Goal: Task Accomplishment & Management: Use online tool/utility

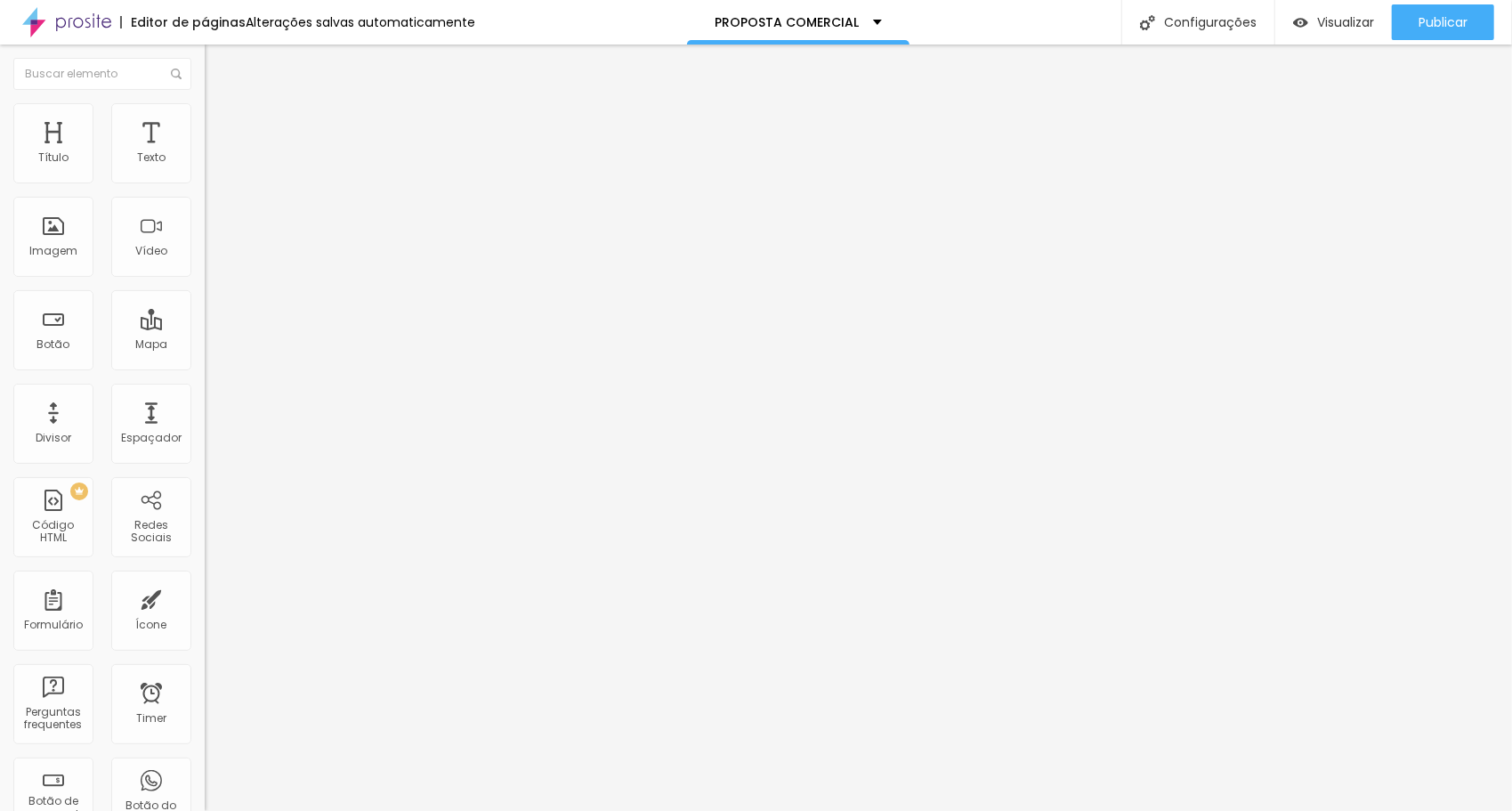
click at [204, 239] on div "< div style = "position: relative; aspect-ratio: 1 / 1.4142; max-width: 850px; …" at bounding box center [759, 217] width 1110 height 124
click at [204, 153] on img at bounding box center [209, 147] width 11 height 11
drag, startPoint x: 1044, startPoint y: 290, endPoint x: 516, endPoint y: 288, distance: 528.0
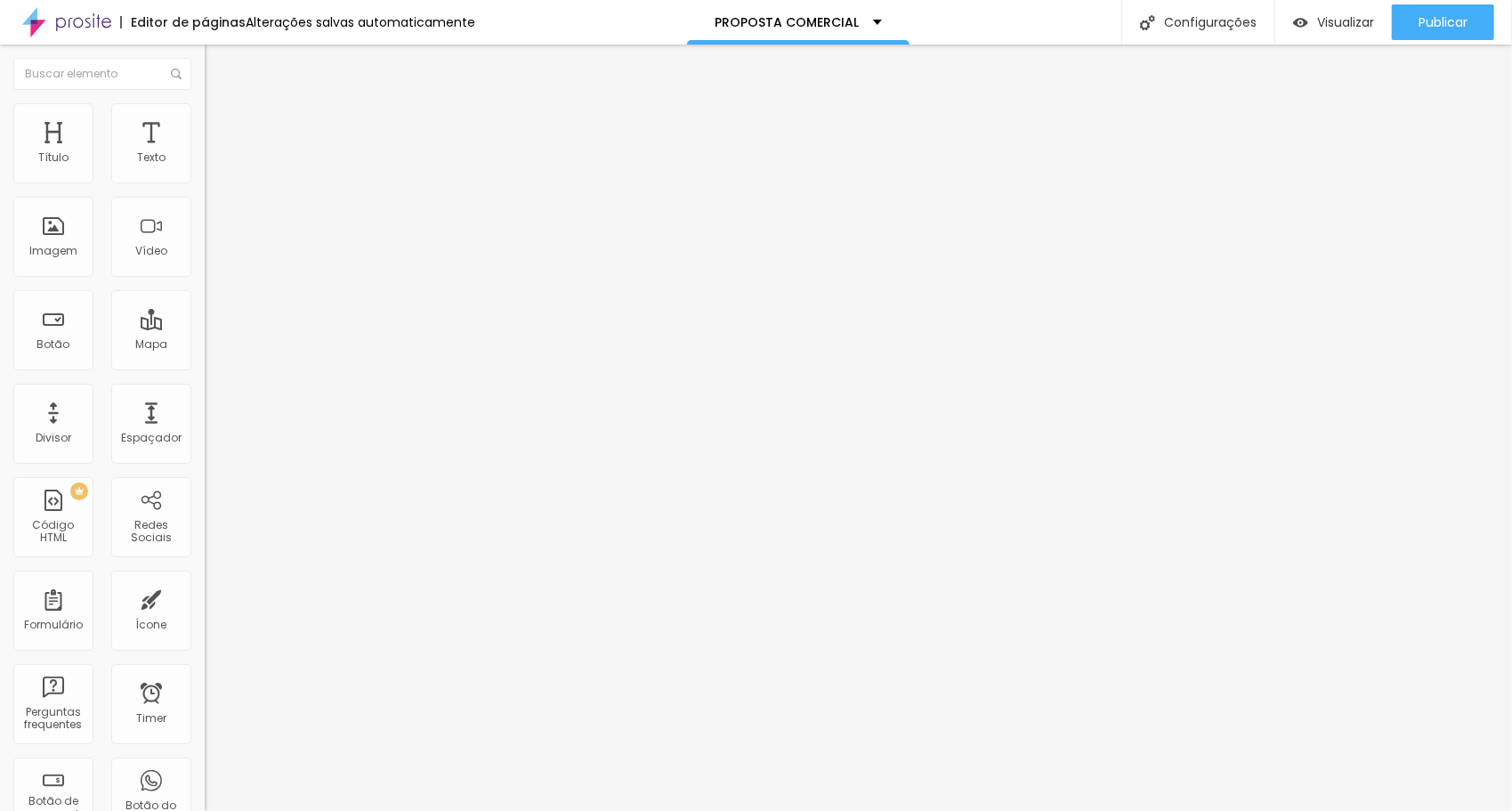
click at [204, 153] on img at bounding box center [209, 147] width 11 height 11
click at [204, 250] on div "< div style = "position: relative; aspect-ratio: 1 / 1.4142; max-width: 850px; …" at bounding box center [759, 224] width 1110 height 138
click at [204, 155] on div "< div style = "position: relative; aspect-ratio: 1 / 1.4142; max-width: 850px; …" at bounding box center [300, 155] width 192 height 0
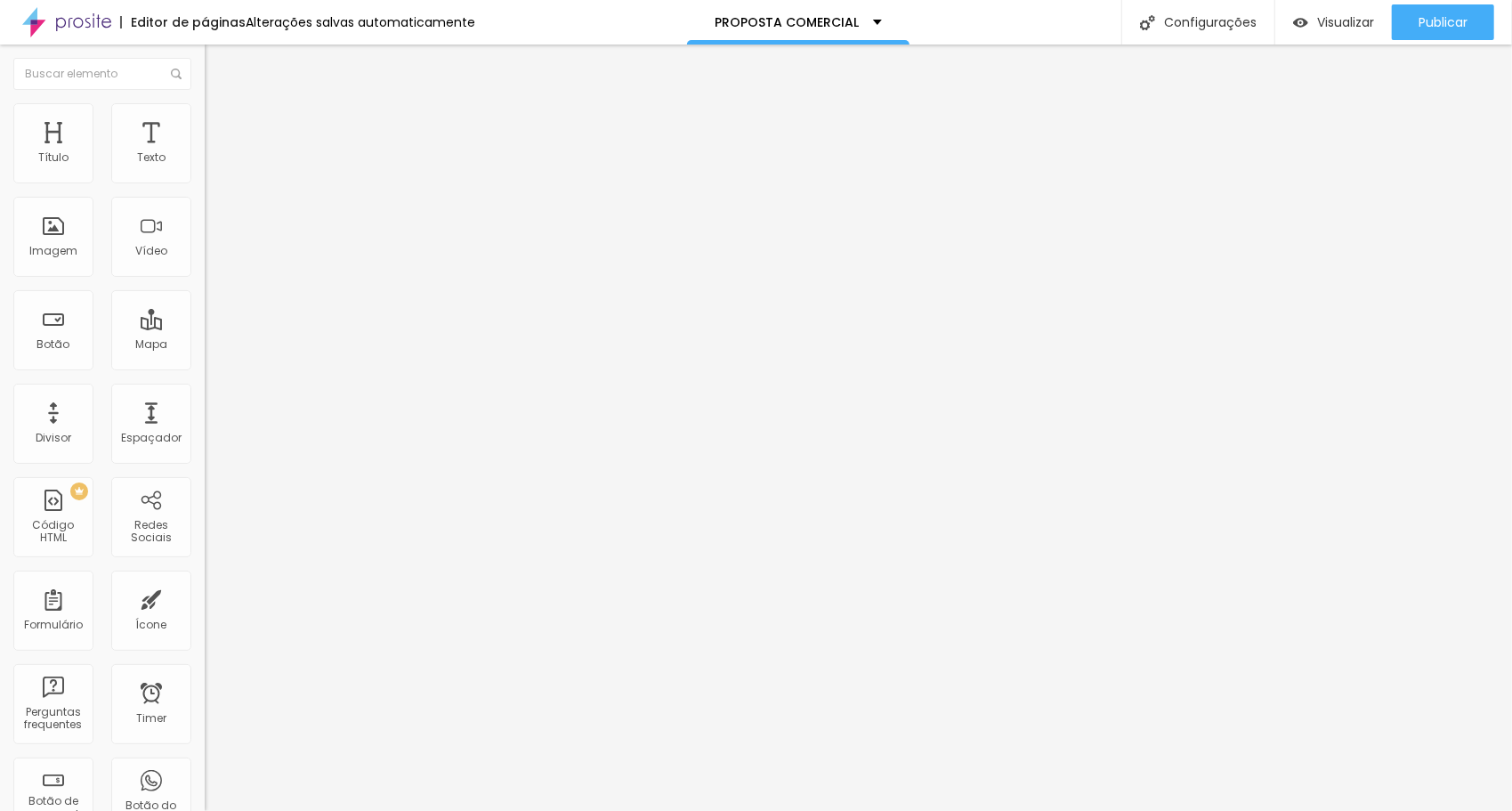
scroll to position [113, 0]
click at [218, 62] on img "button" at bounding box center [225, 65] width 14 height 14
click at [204, 114] on li "Avançado" at bounding box center [307, 112] width 204 height 18
type input "2"
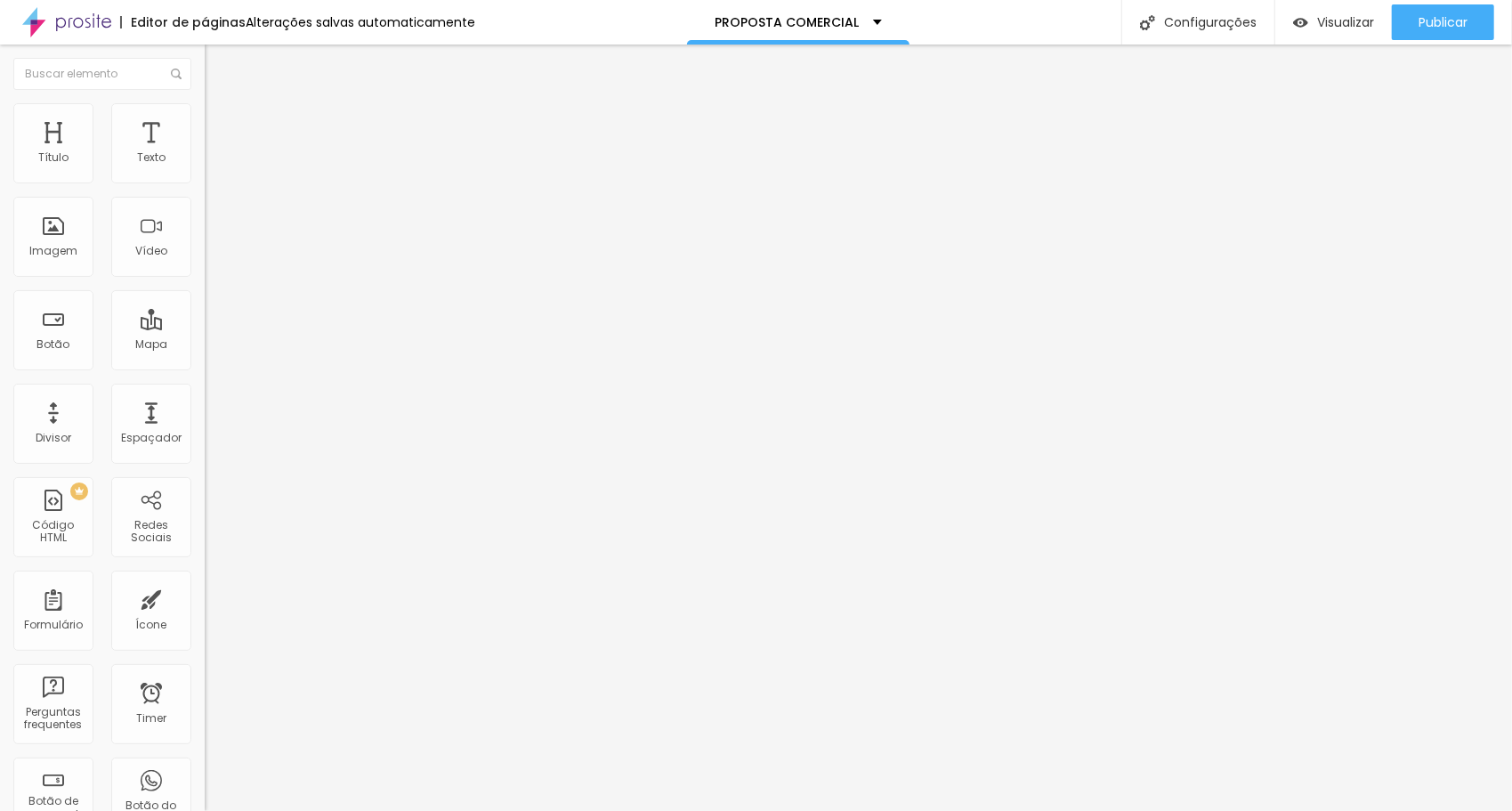
type input "3"
type input "4"
type input "5"
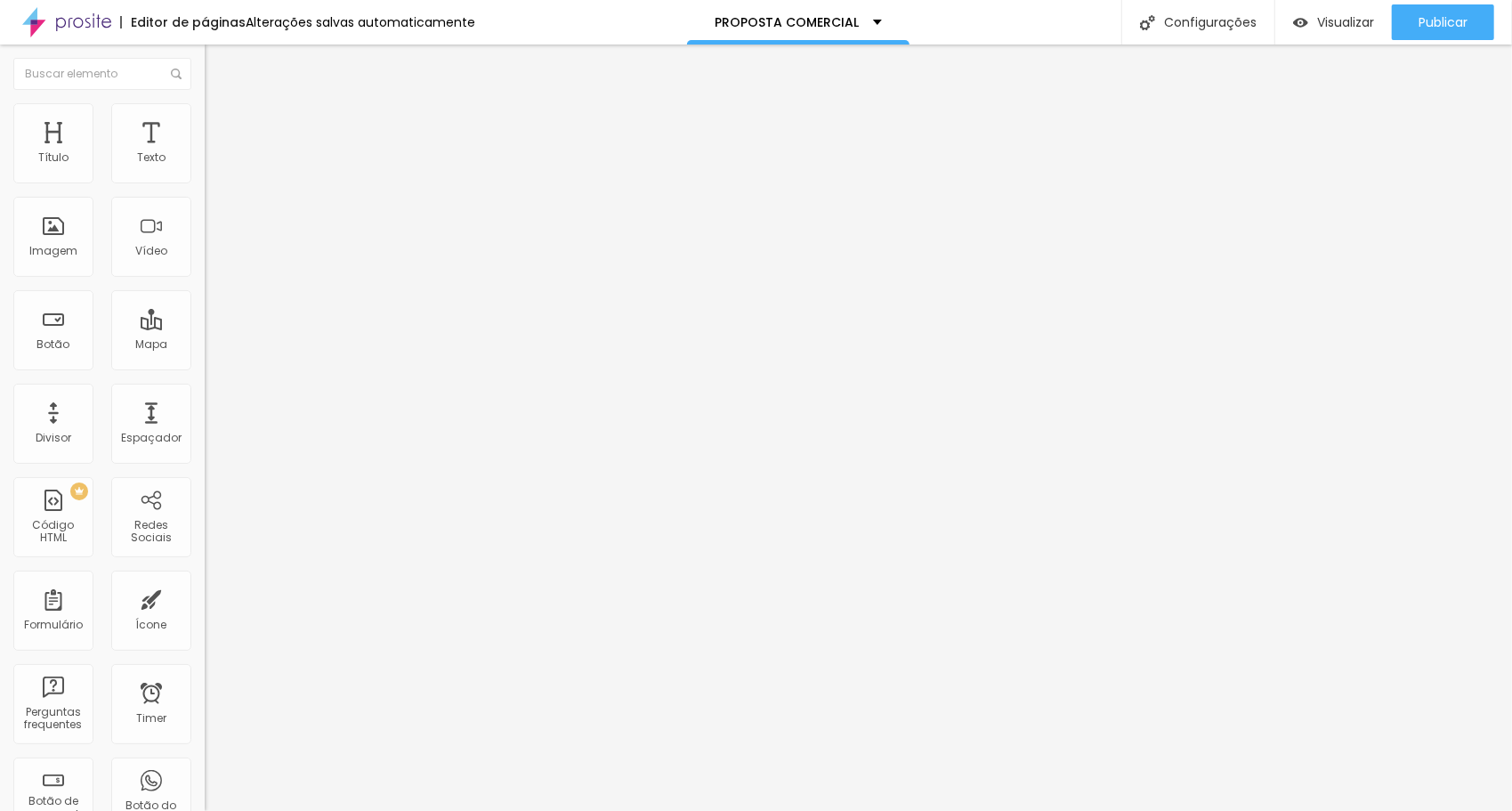
type input "5"
type input "6"
type input "7"
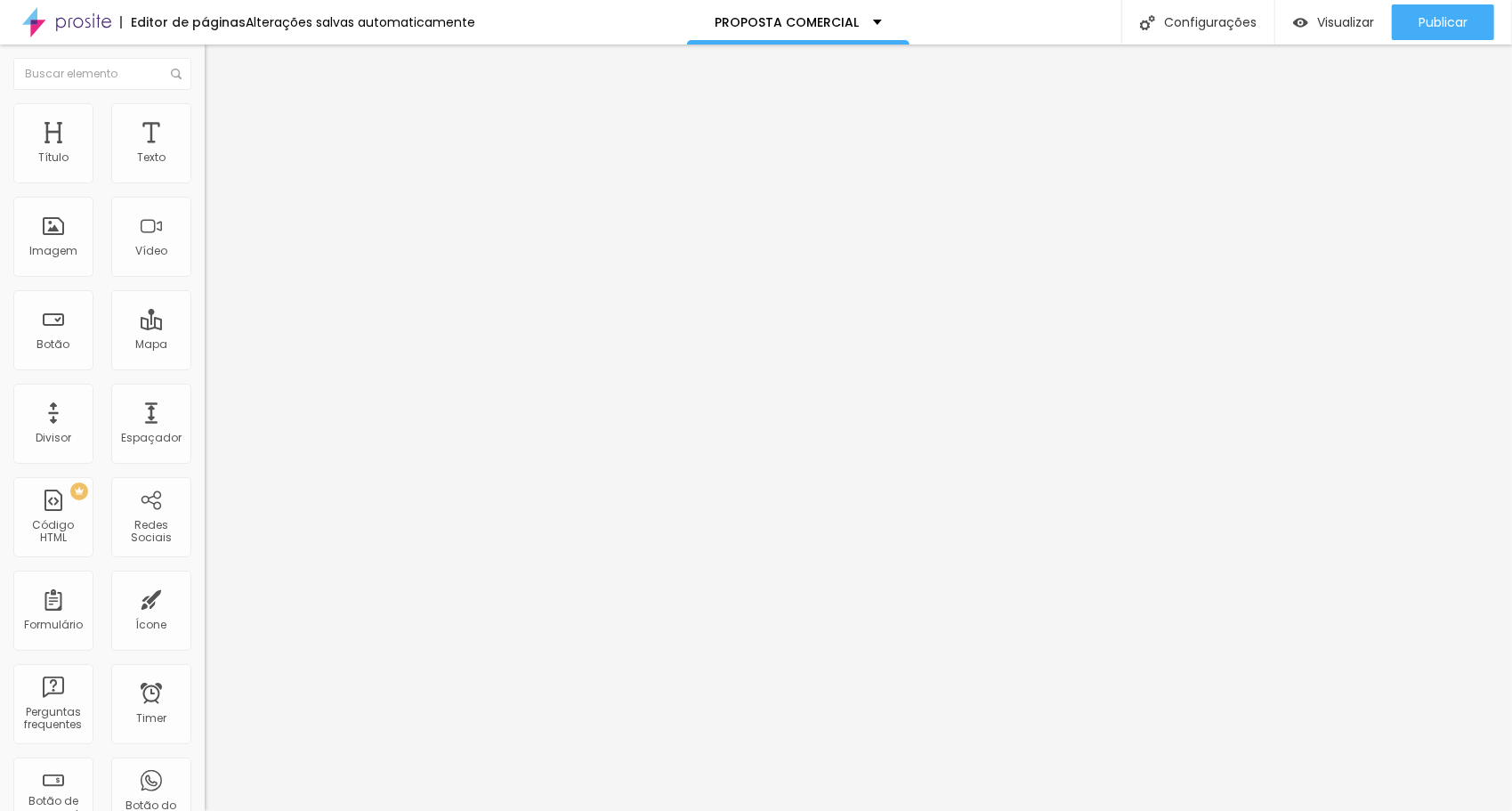
type input "8"
type input "9"
type input "10"
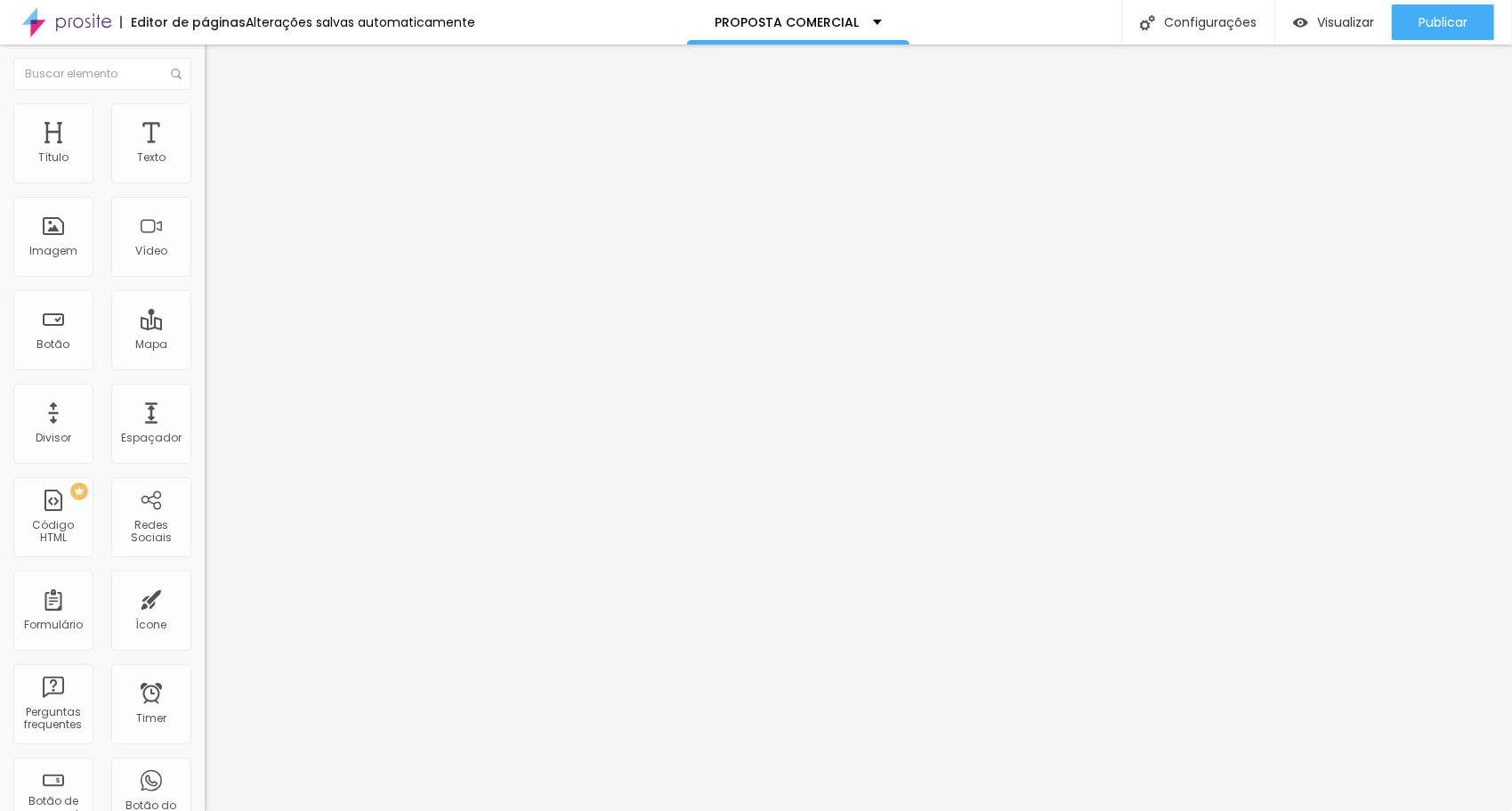
type input "10"
type input "11"
type input "10"
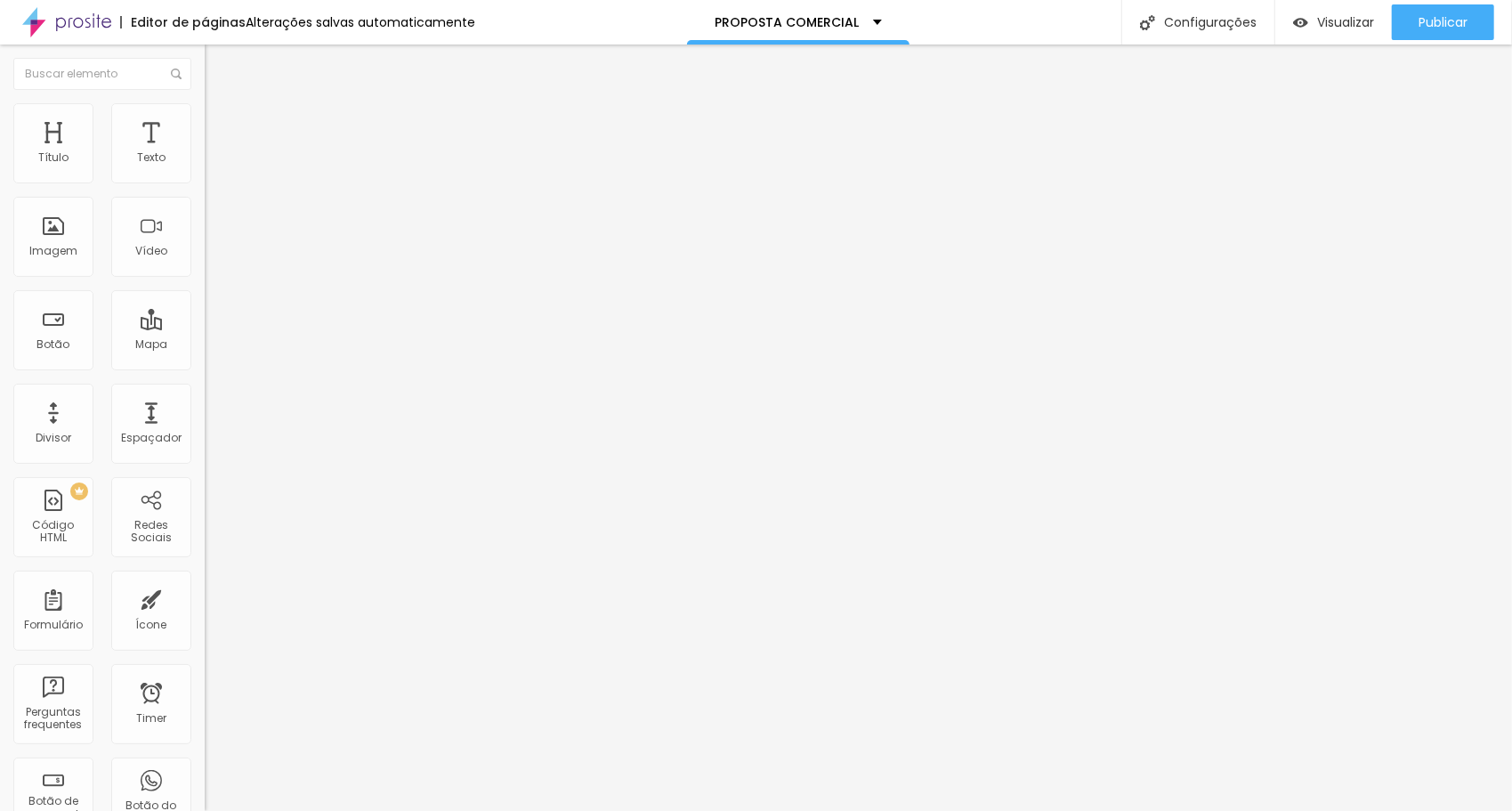
type input "9"
type input "8"
type input "7"
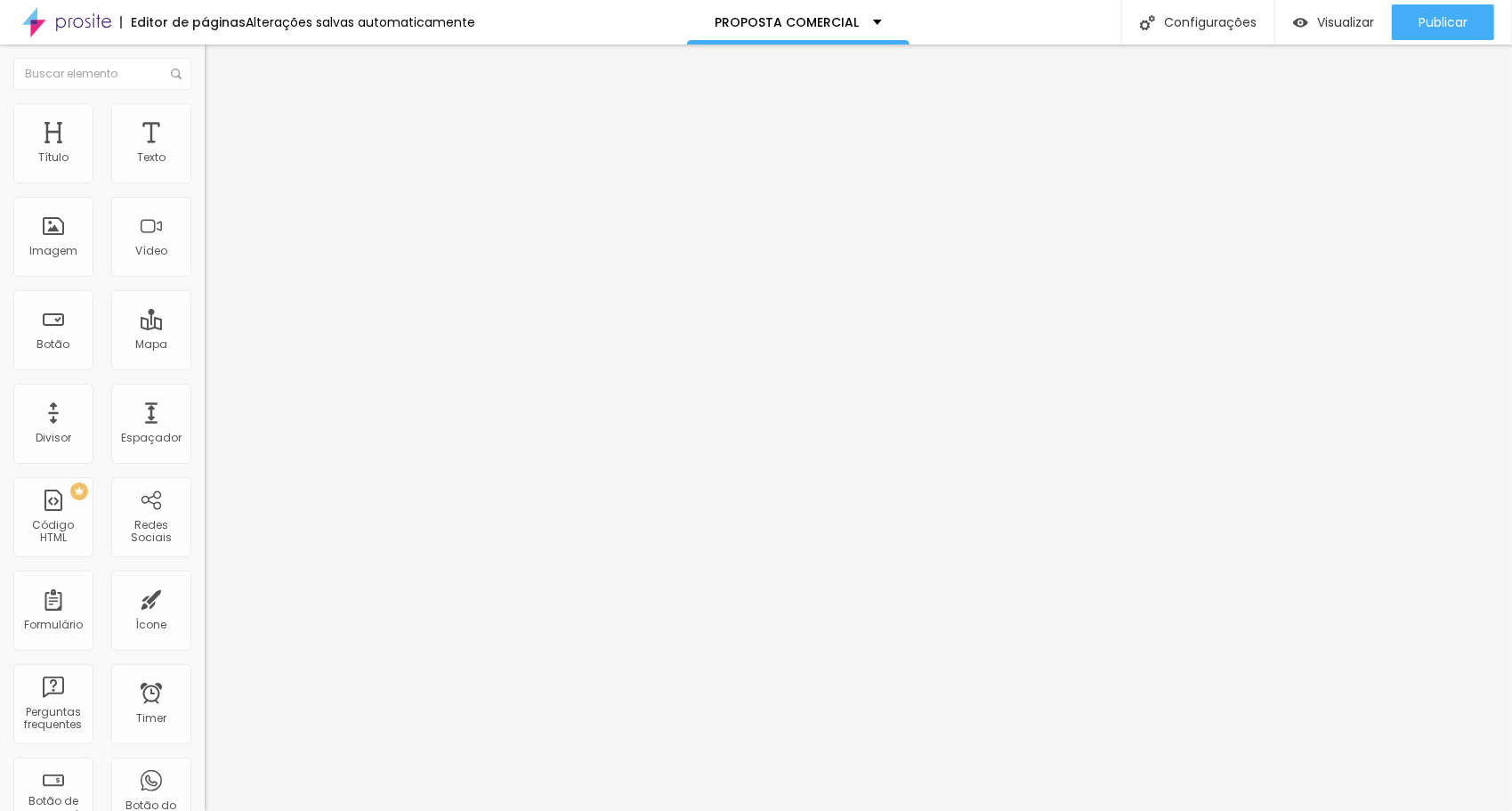
type input "7"
type input "6"
type input "5"
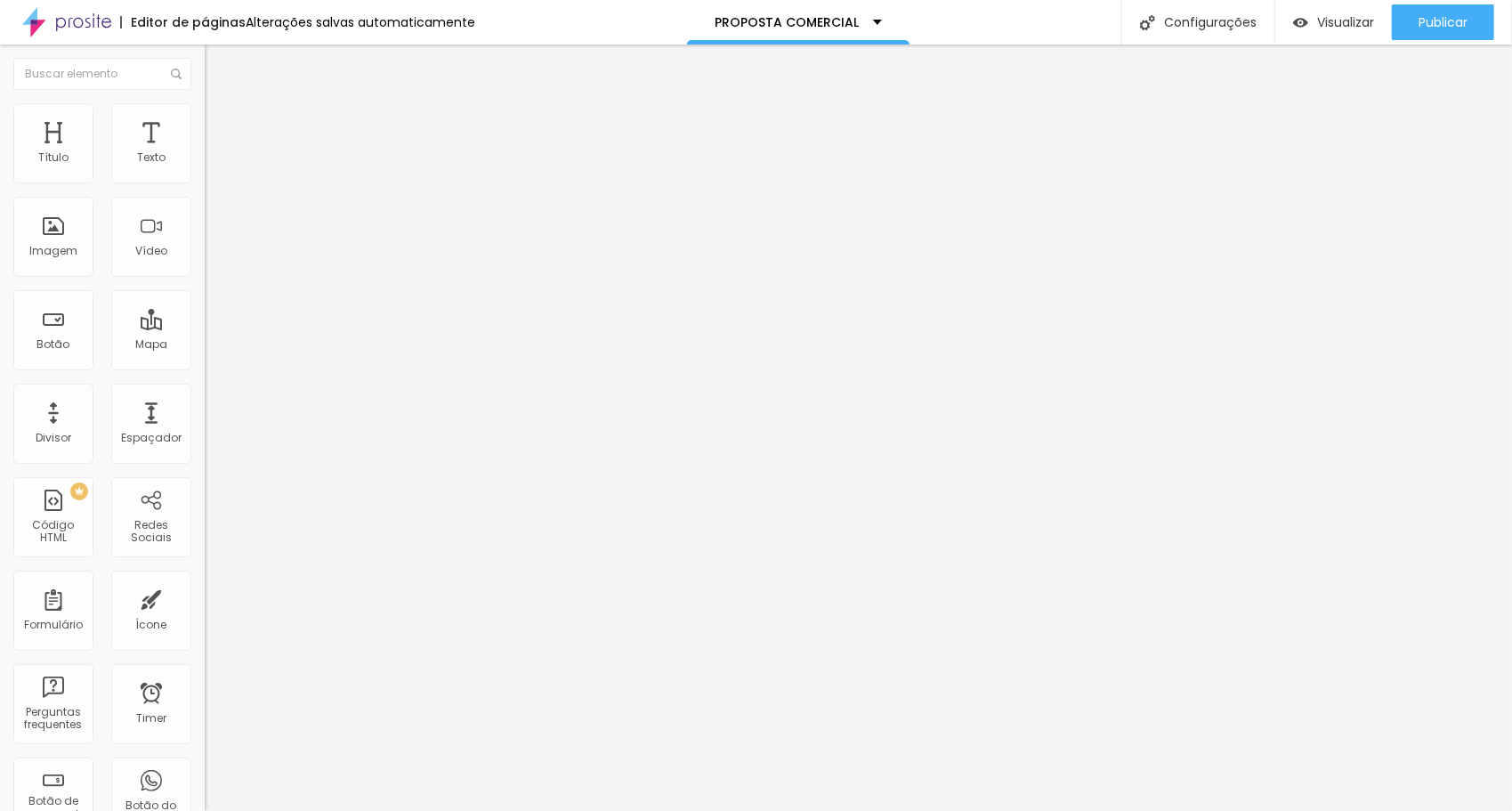
type input "4"
type input "3"
type input "2"
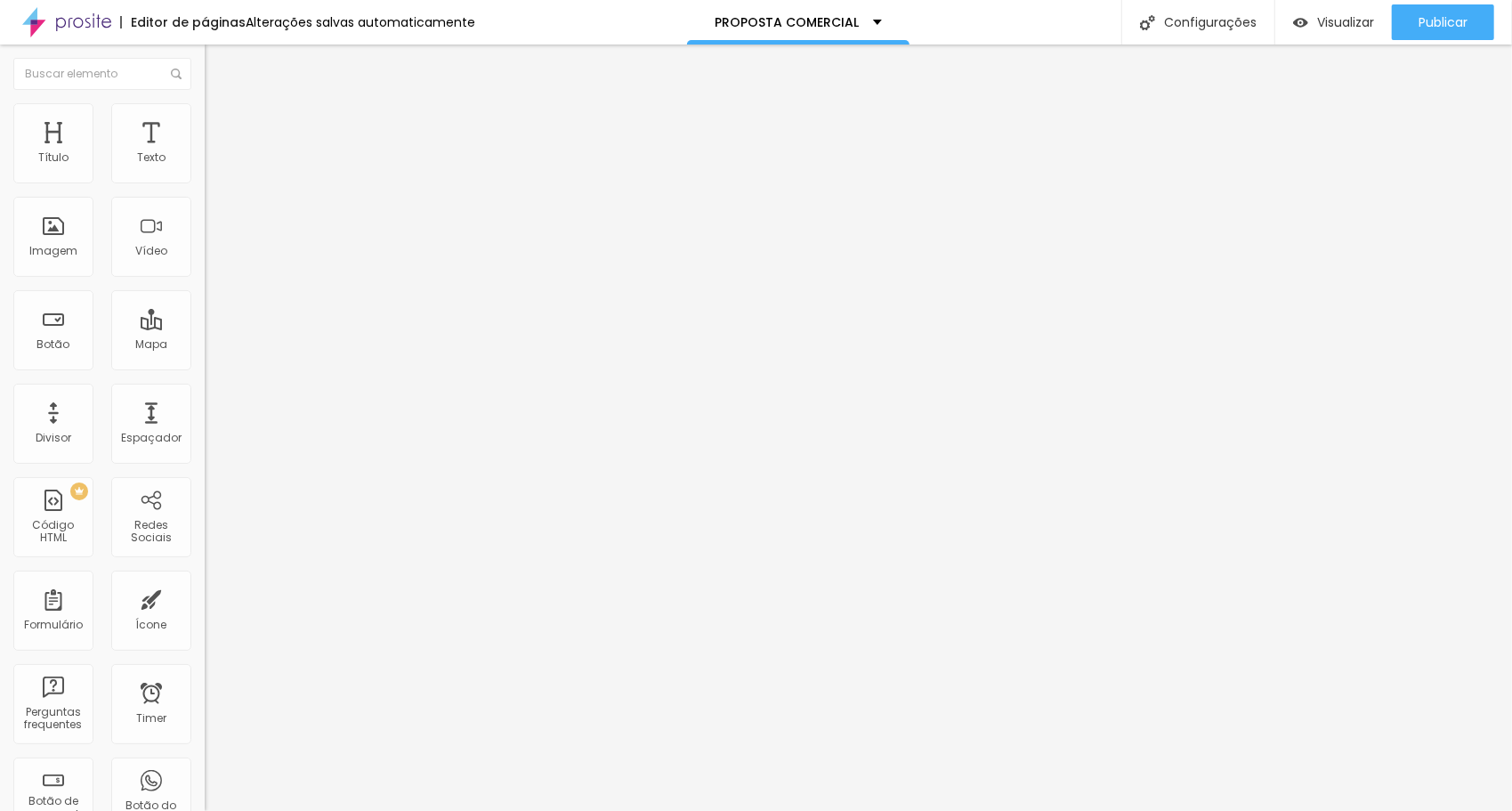
type input "2"
type input "1"
type input "0"
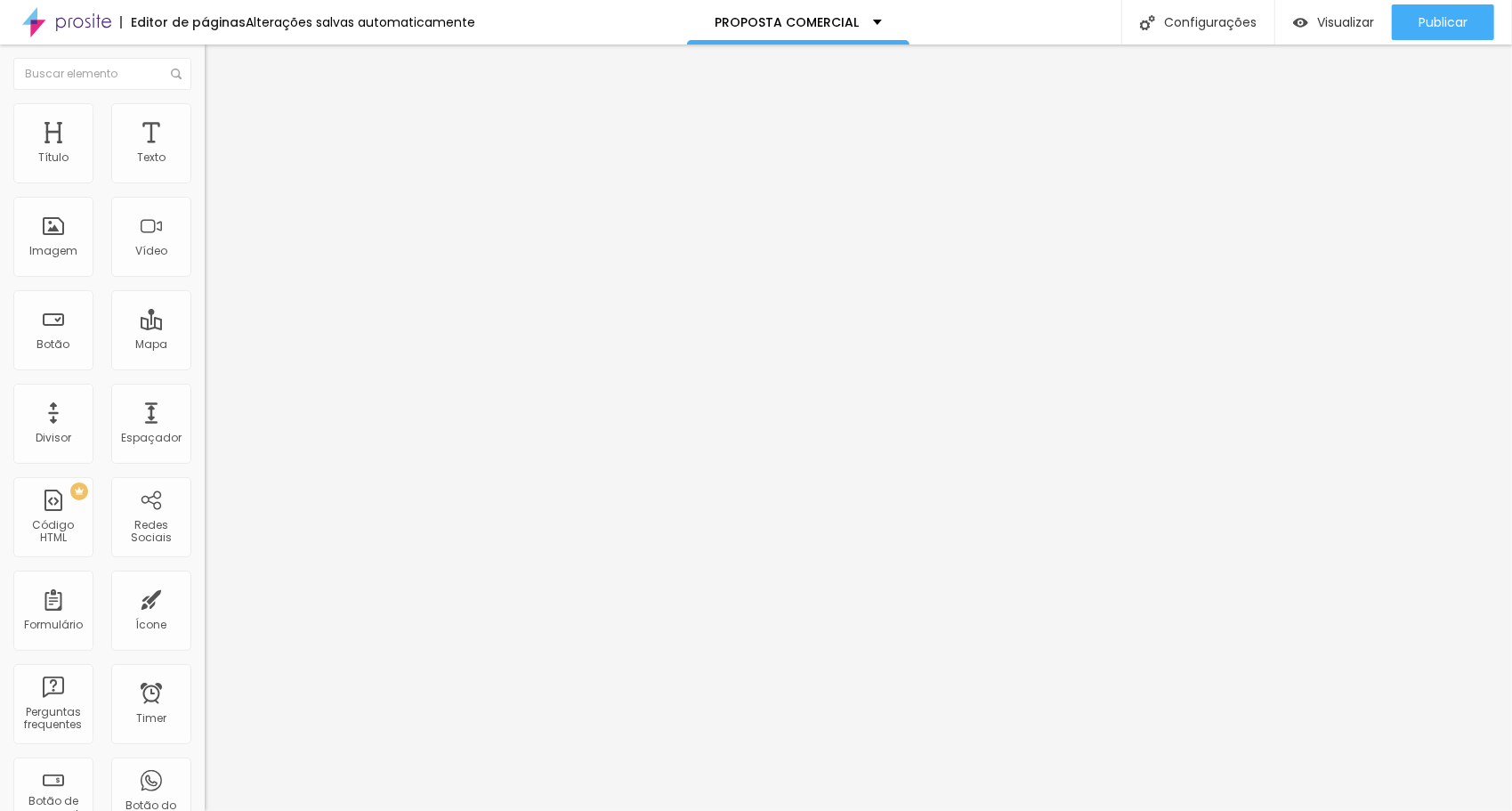
drag, startPoint x: 49, startPoint y: 173, endPoint x: 1, endPoint y: 181, distance: 48.7
click at [204, 327] on input "range" at bounding box center [261, 334] width 115 height 14
type input "66"
type input "65"
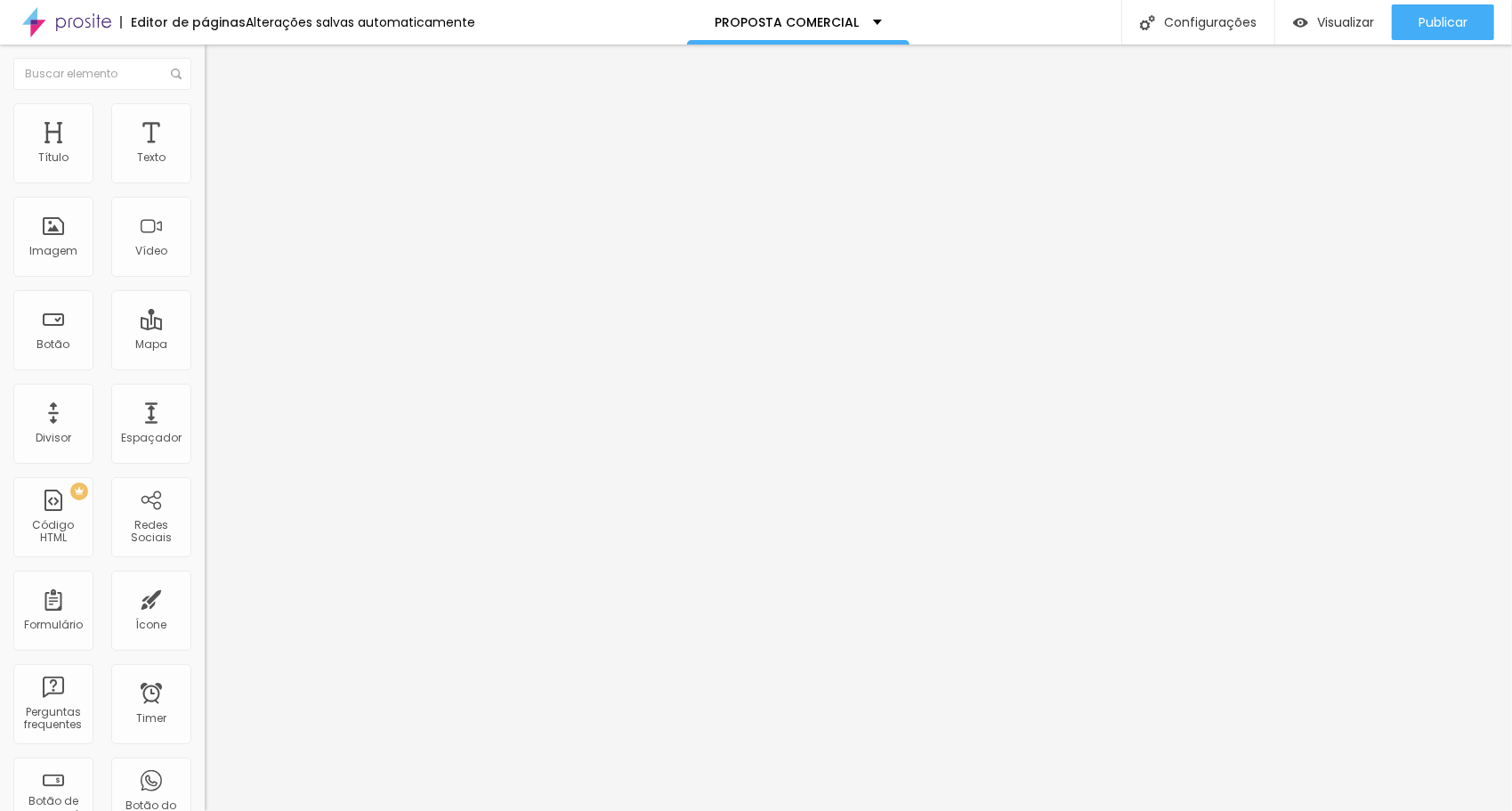
type input "65"
type input "64"
type input "62"
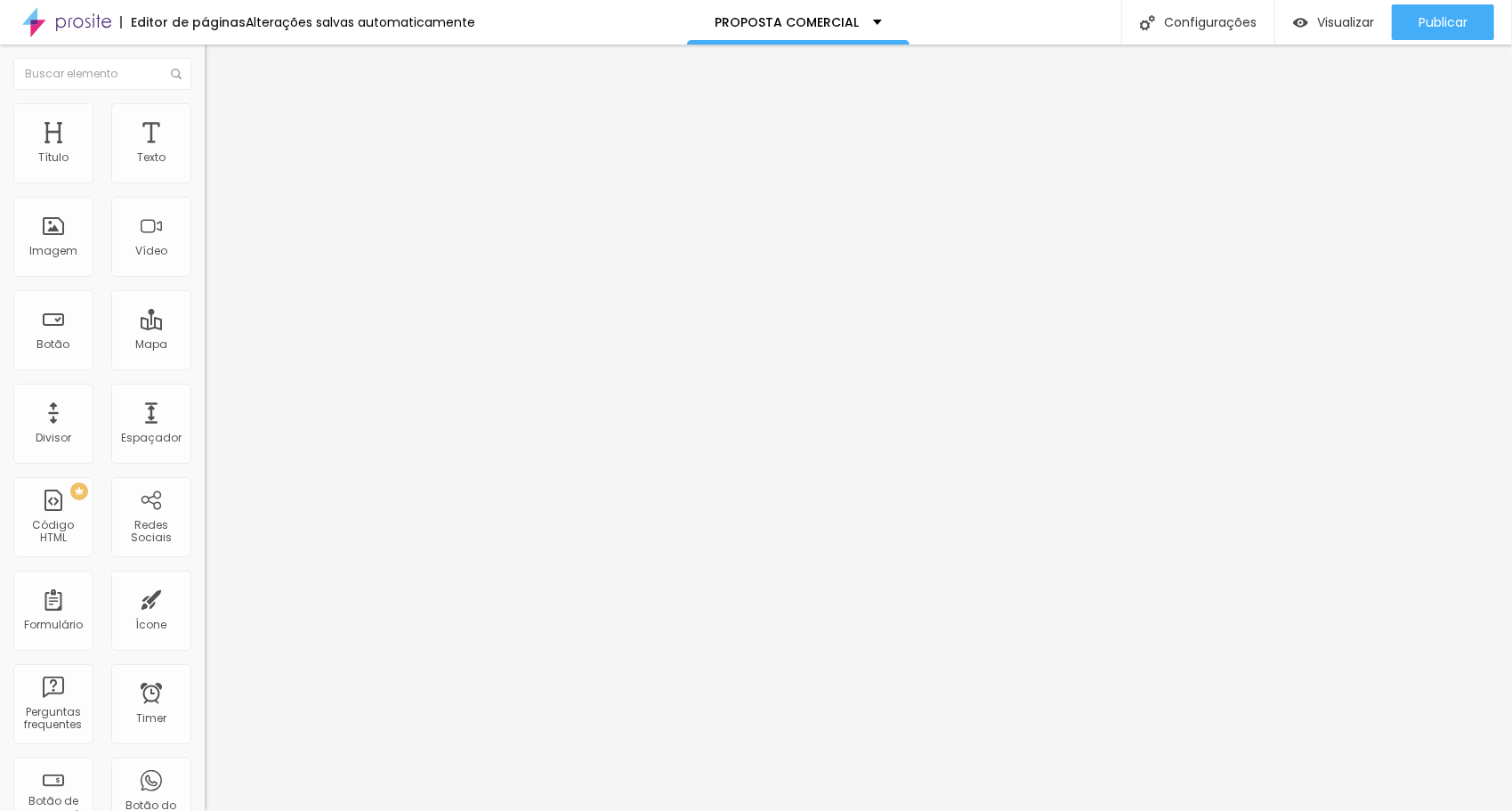
type input "53"
type input "50"
type input "46"
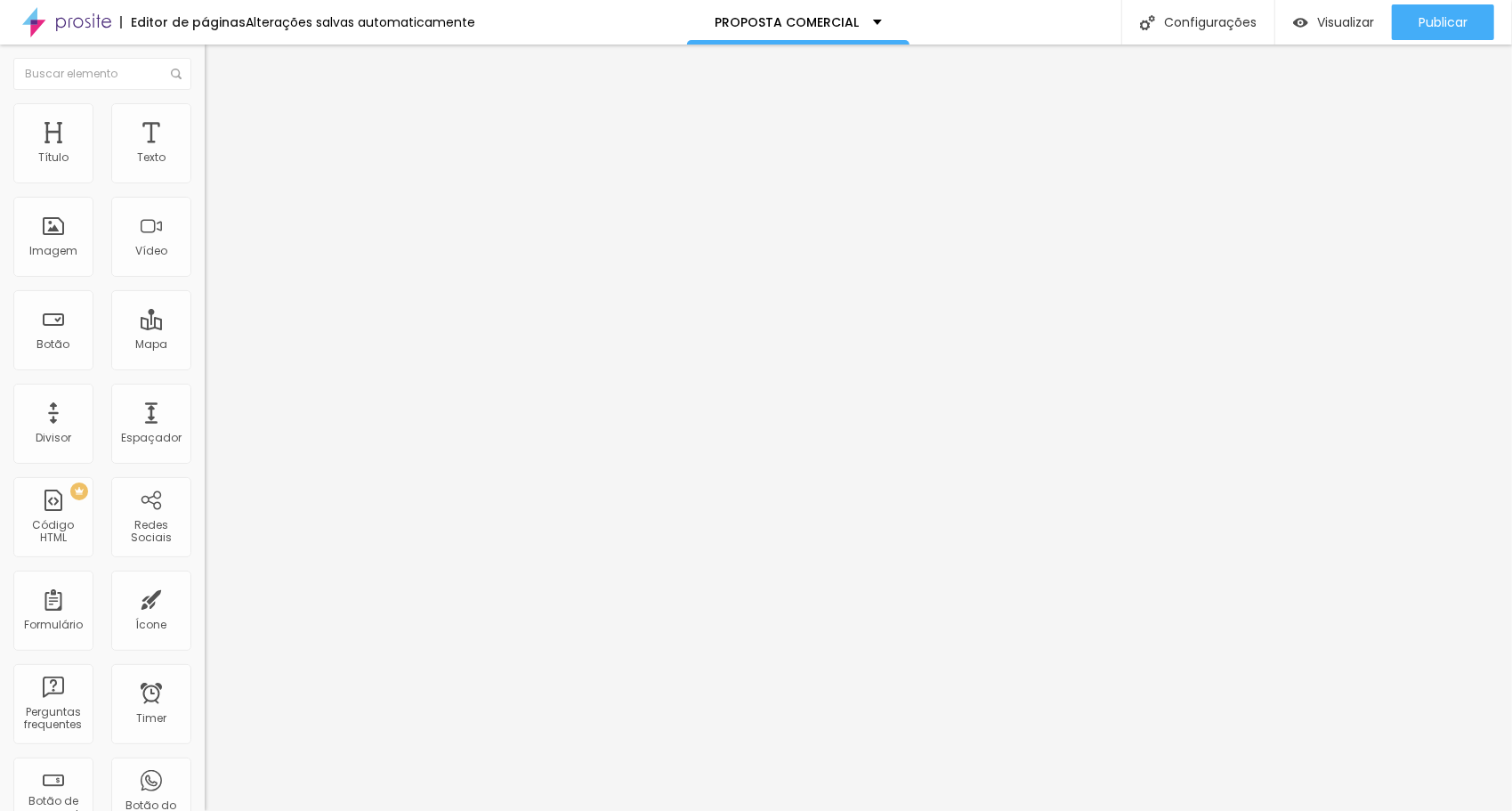
type input "46"
type input "45"
type input "43"
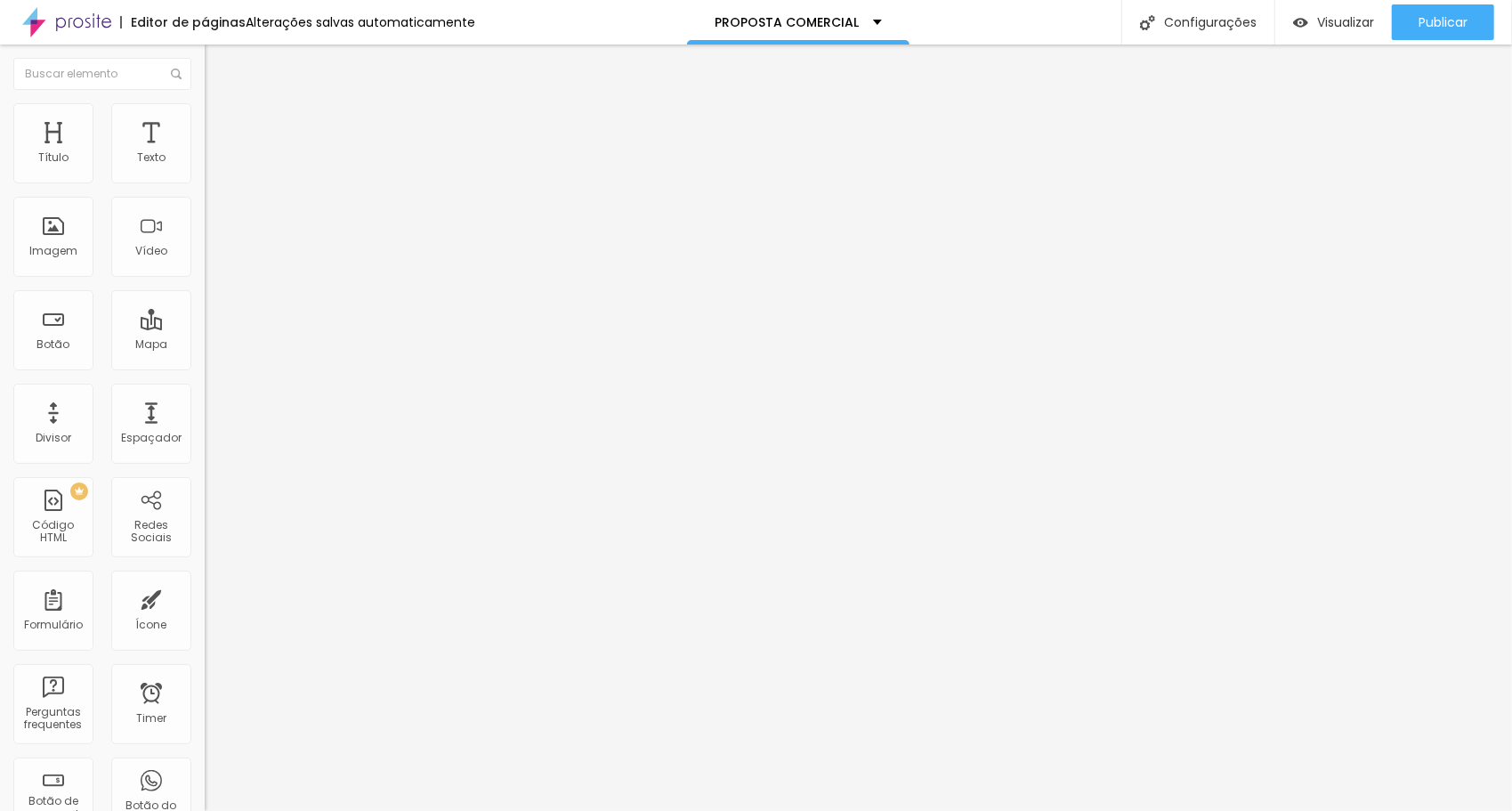
type input "33"
type input "30"
type input "27"
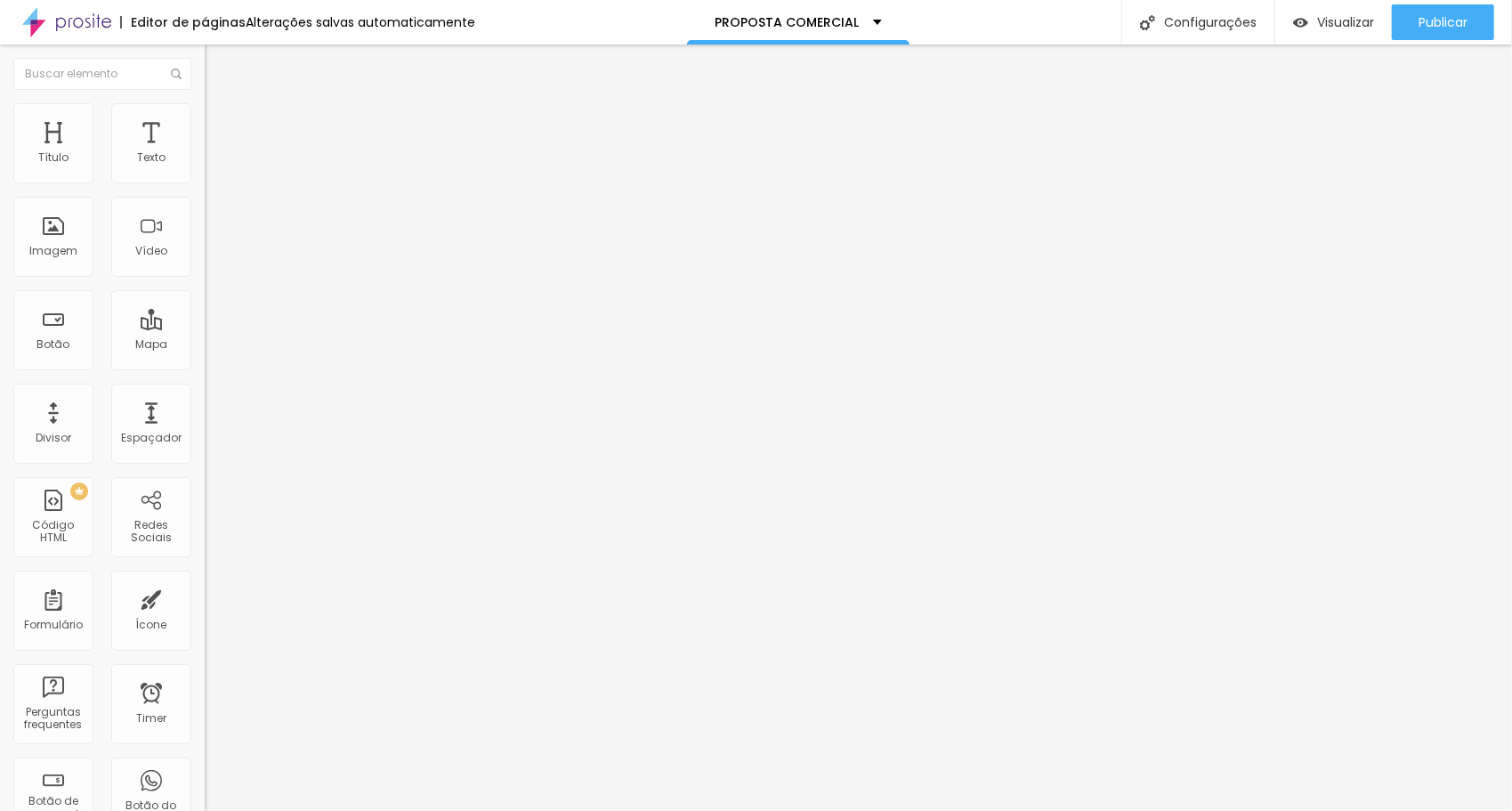
type input "27"
type input "25"
type input "23"
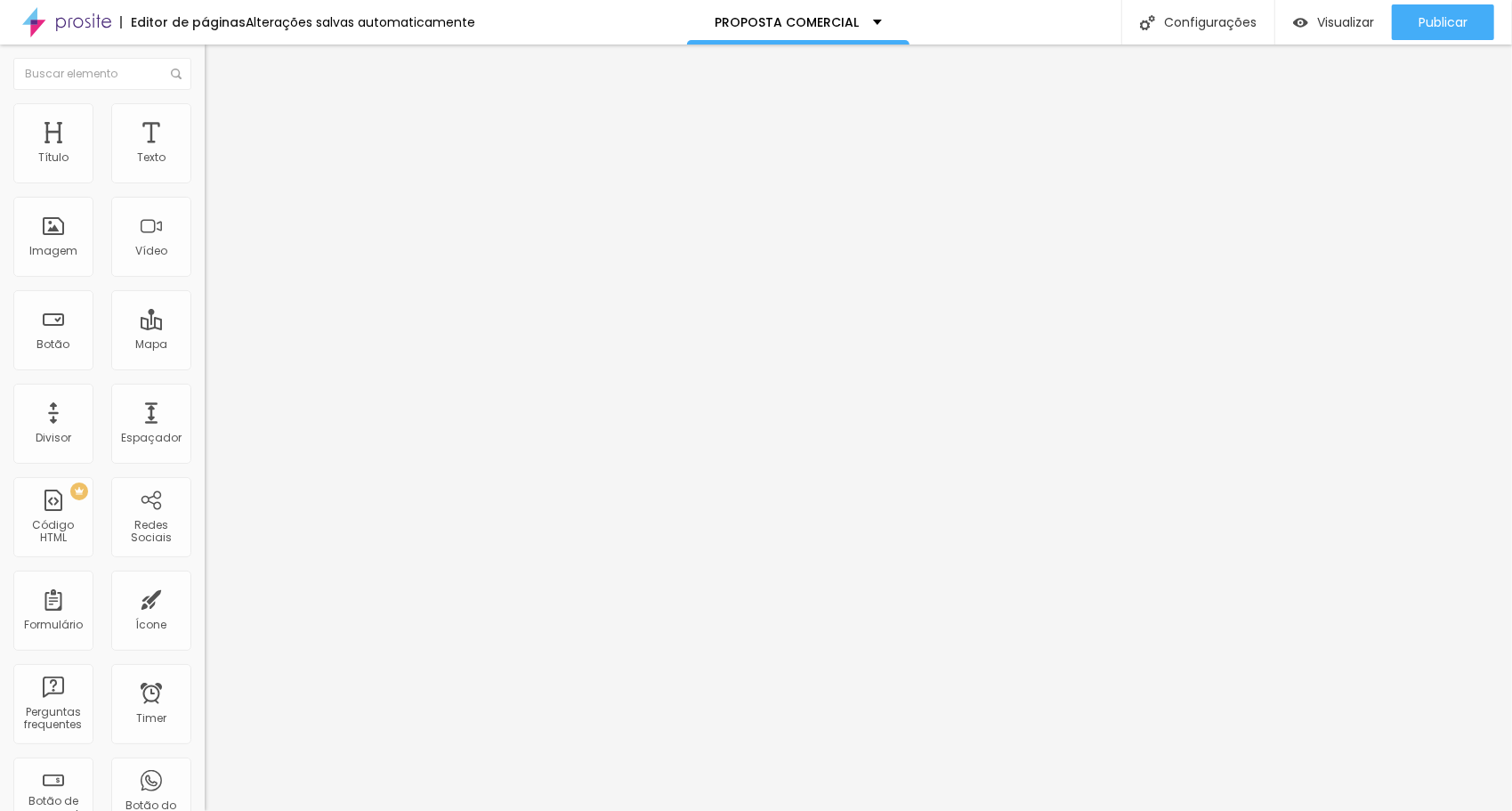
type input "21"
type input "19"
type input "17"
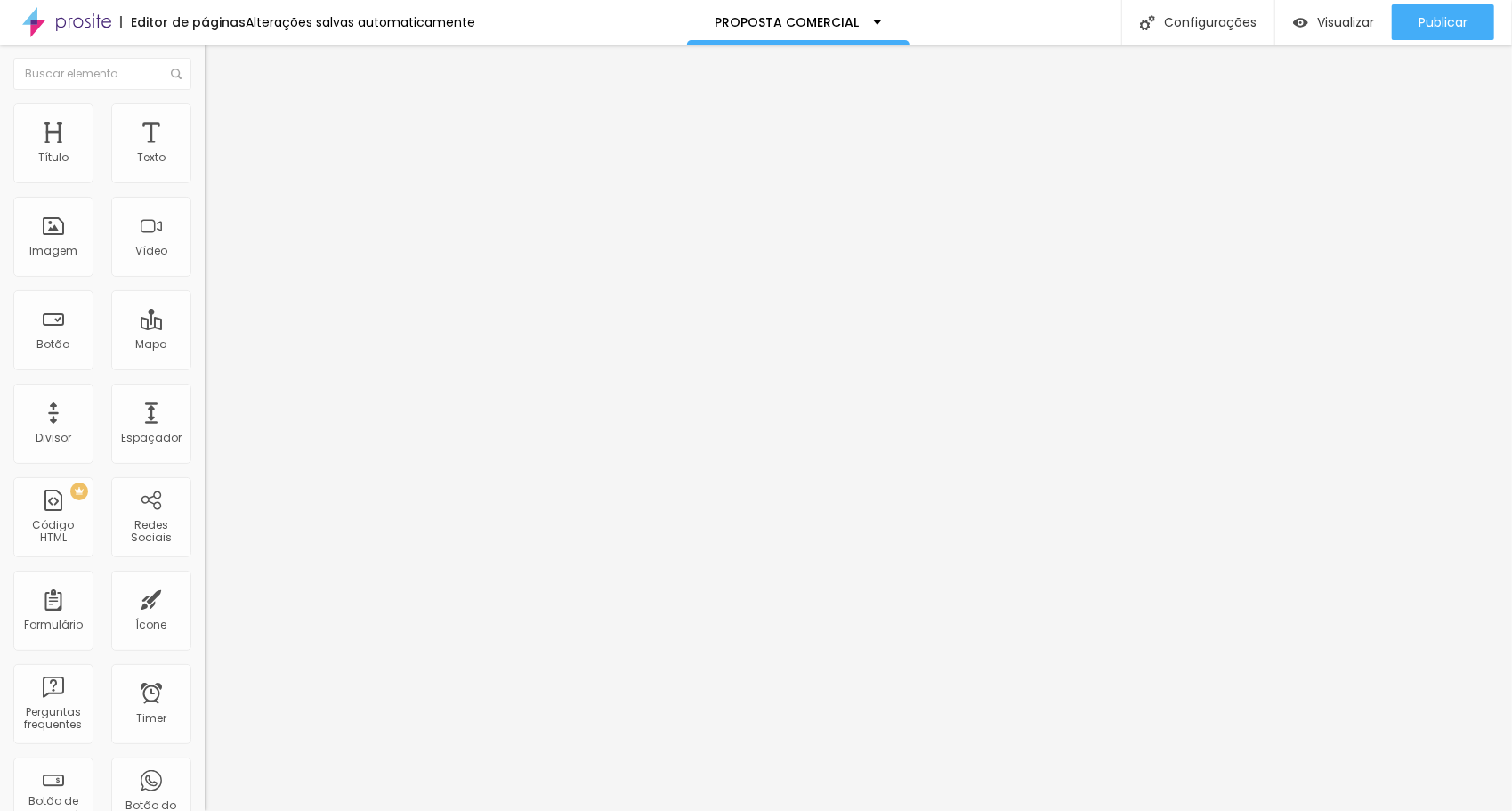
type input "17"
type input "15"
type input "10"
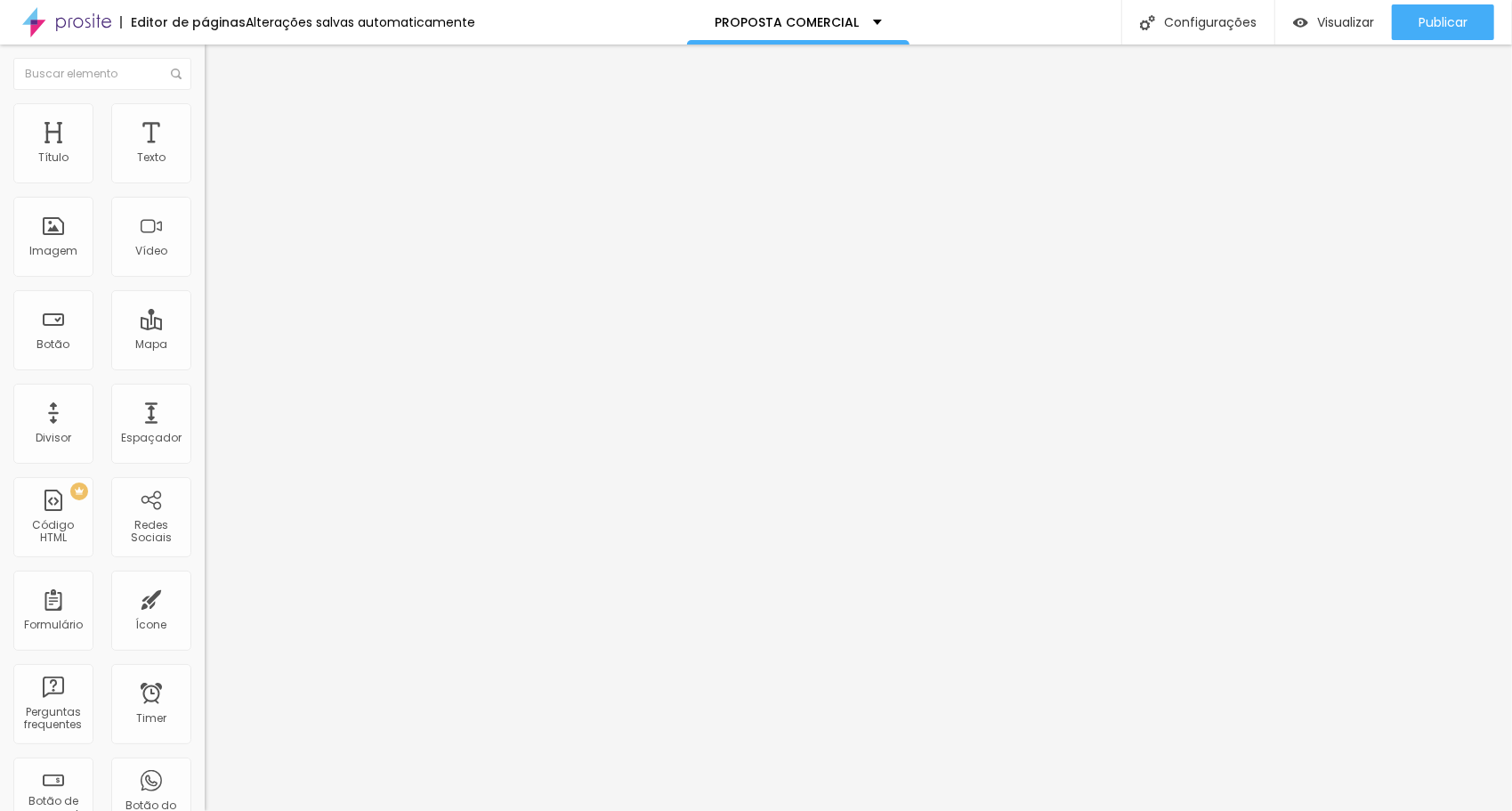
type input "8"
type input "6"
type input "5"
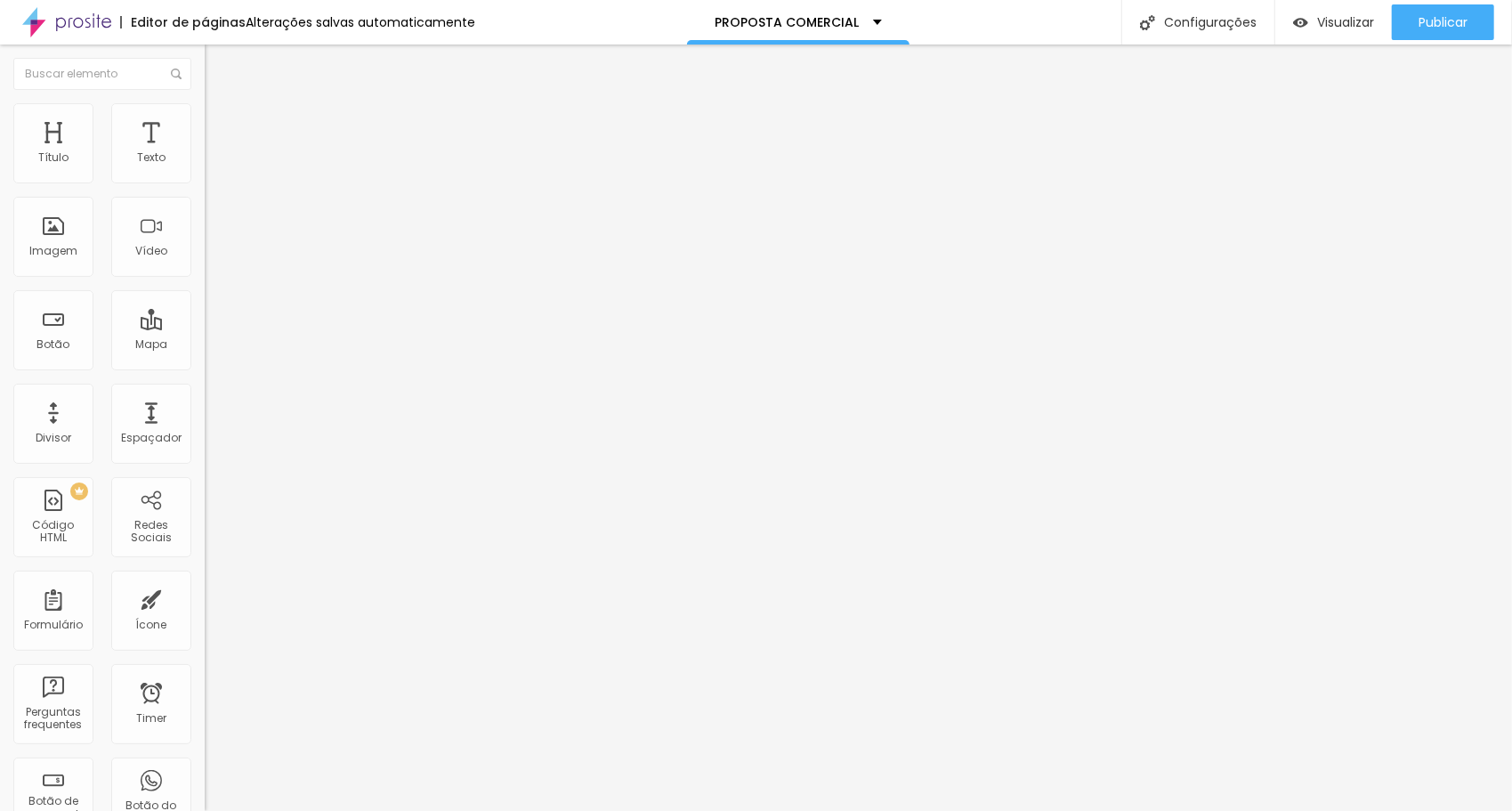
type input "5"
type input "4"
type input "3"
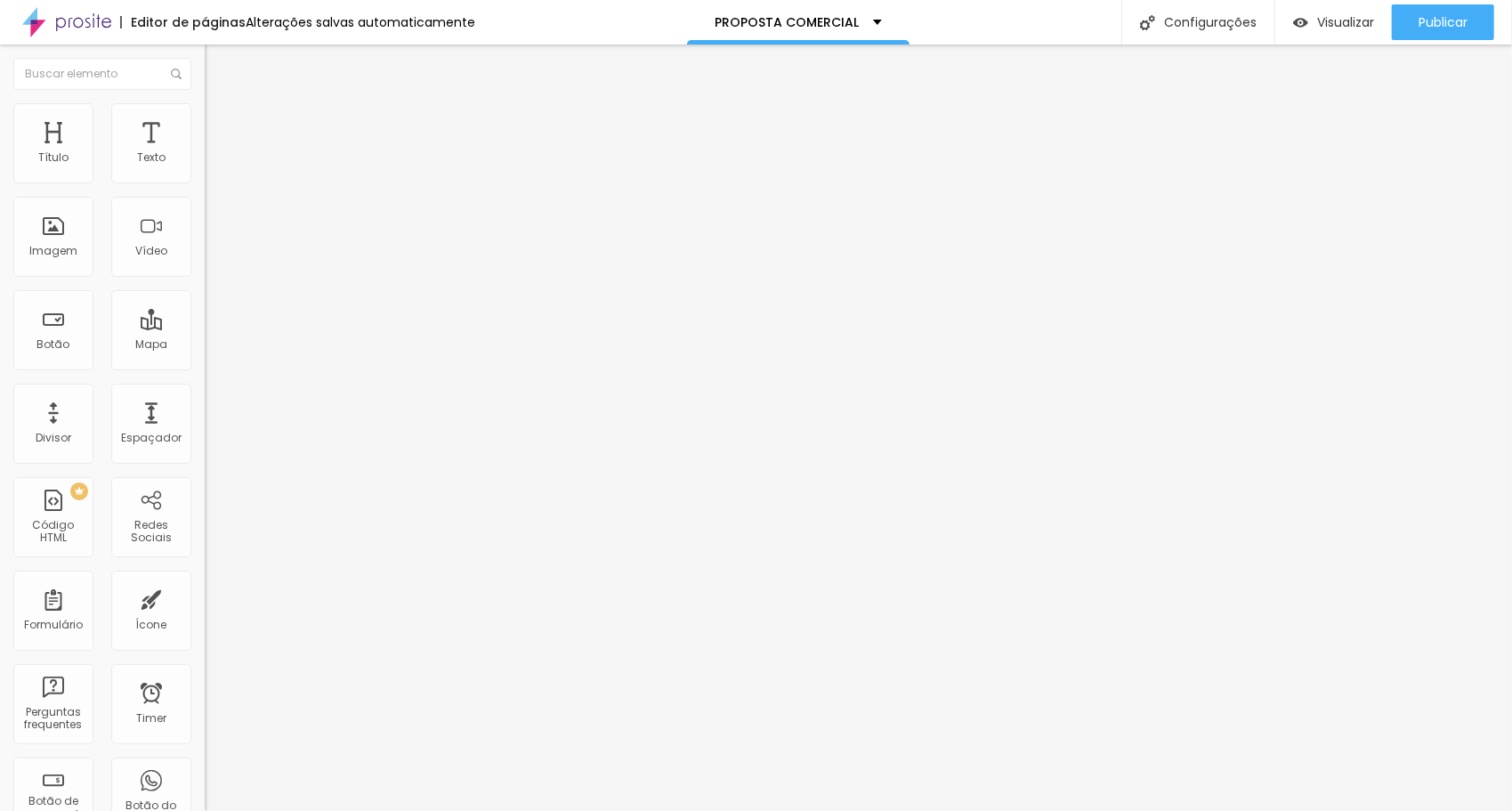
type input "1"
type input "0"
drag, startPoint x: 110, startPoint y: 204, endPoint x: 0, endPoint y: 208, distance: 110.1
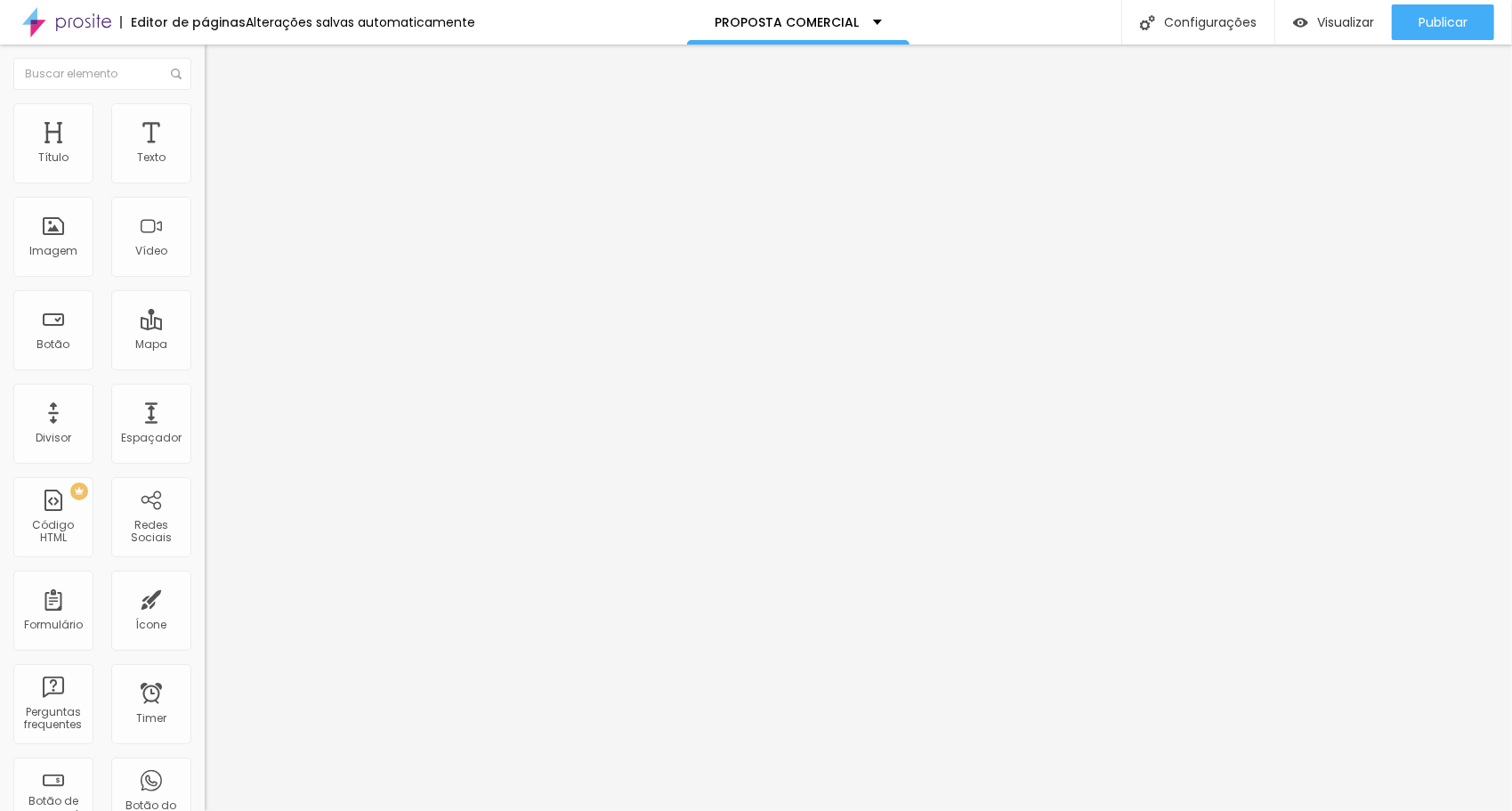
type input "0"
click at [204, 580] on input "range" at bounding box center [261, 587] width 115 height 14
click at [221, 105] on span "Conteúdo" at bounding box center [249, 96] width 55 height 15
click at [204, 250] on div "< div style = "position: relative; aspect-ratio: 1 / 1.4142; max-width: 850px; …" at bounding box center [759, 224] width 1110 height 138
click at [204, 153] on img at bounding box center [209, 147] width 11 height 11
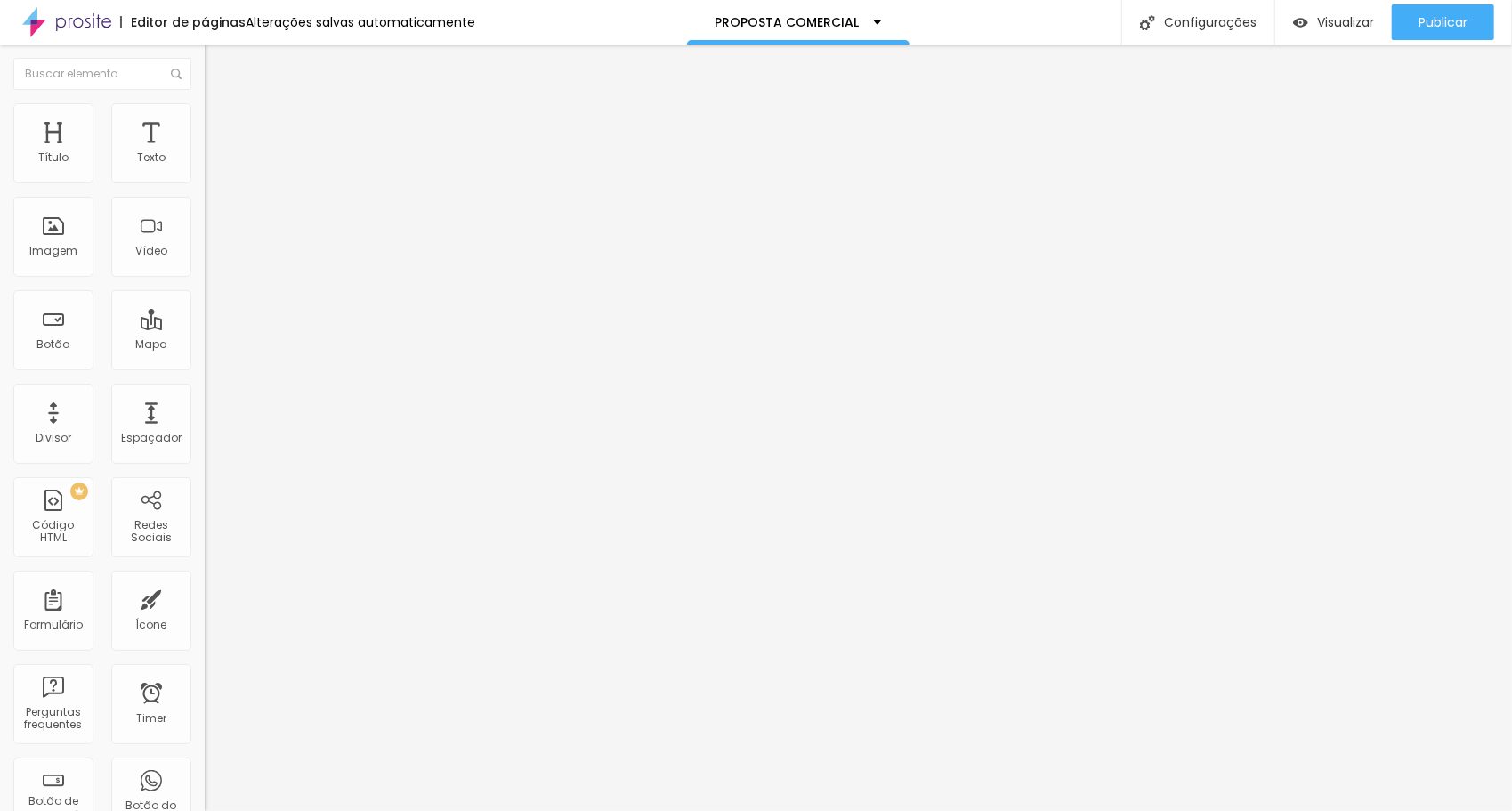
drag, startPoint x: 748, startPoint y: 362, endPoint x: 892, endPoint y: 341, distance: 145.5
drag, startPoint x: 776, startPoint y: 360, endPoint x: 897, endPoint y: 364, distance: 121.1
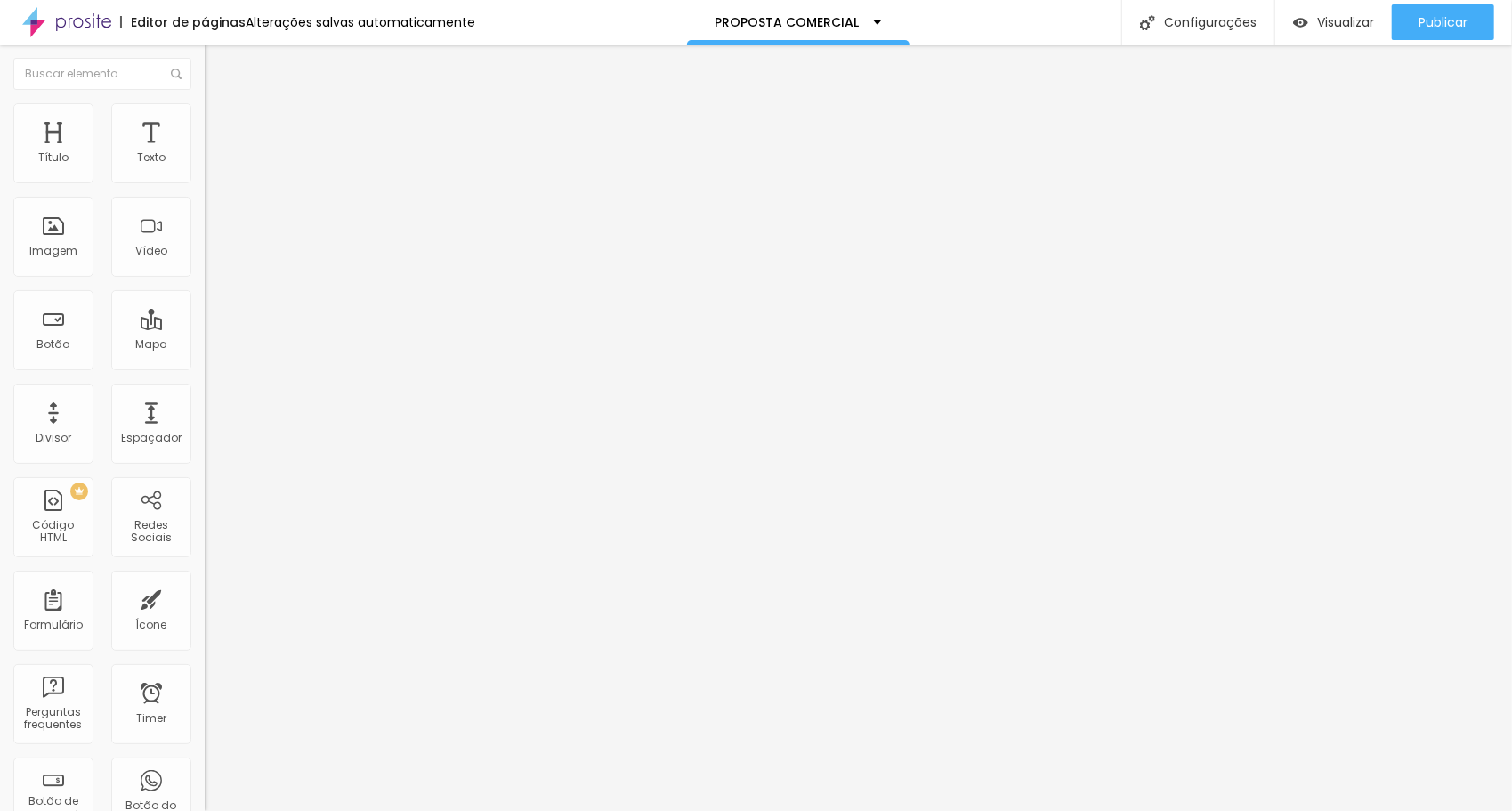
drag, startPoint x: 151, startPoint y: 119, endPoint x: 172, endPoint y: 123, distance: 21.4
click at [204, 118] on li "Avançado" at bounding box center [307, 112] width 204 height 18
type input "1"
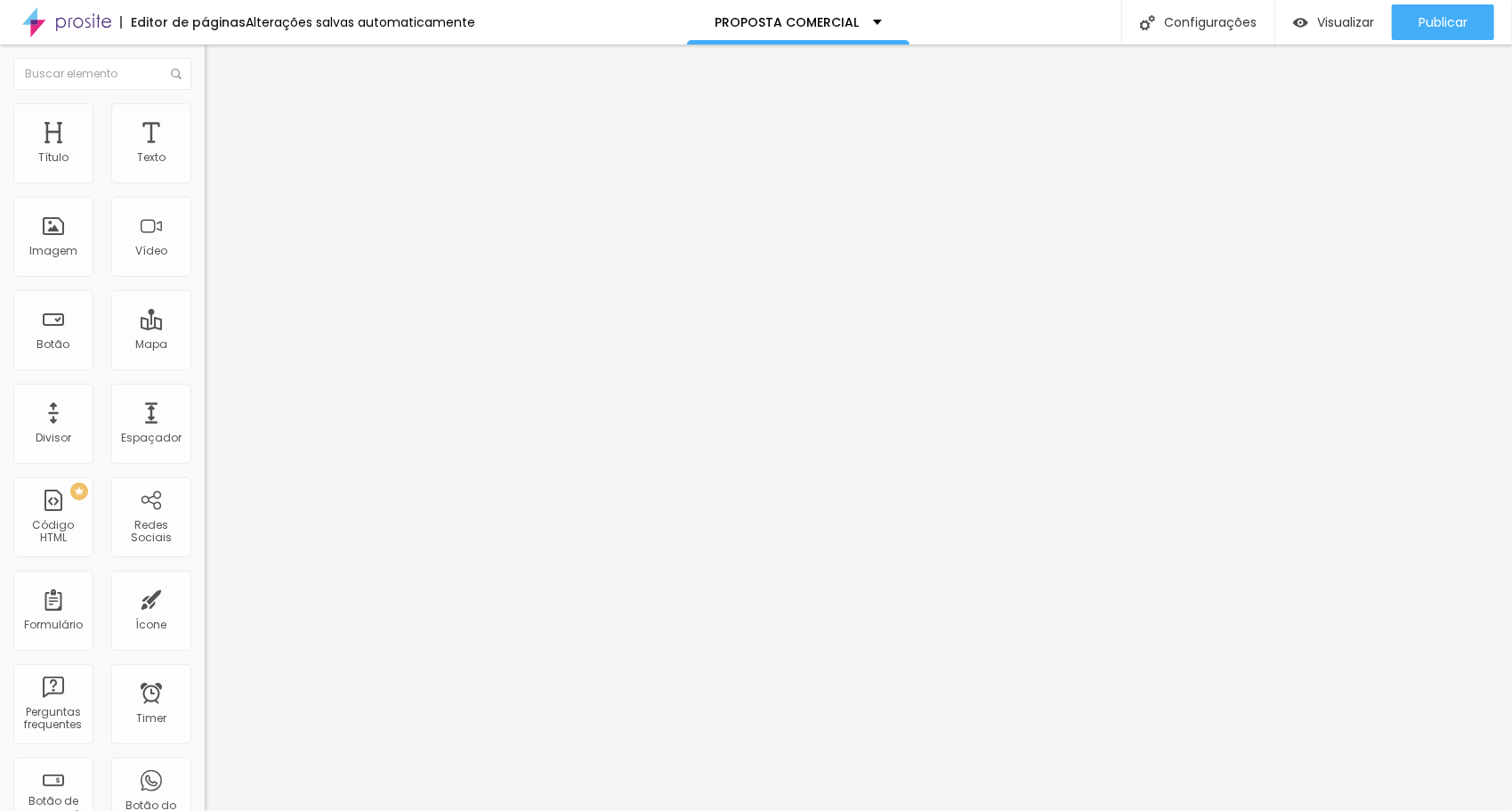
type input "1"
type input "2"
type input "3"
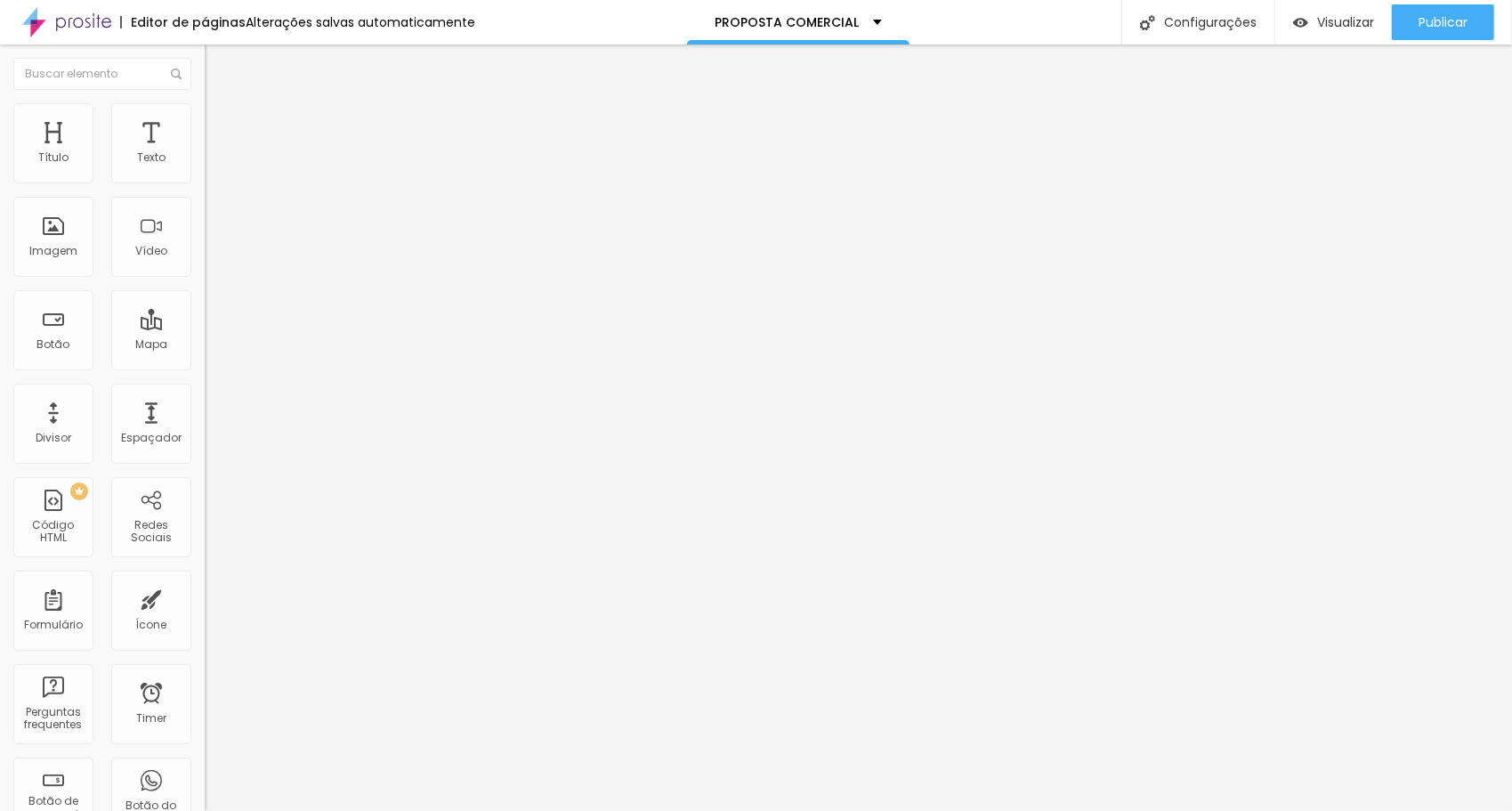
type input "4"
type input "5"
type input "6"
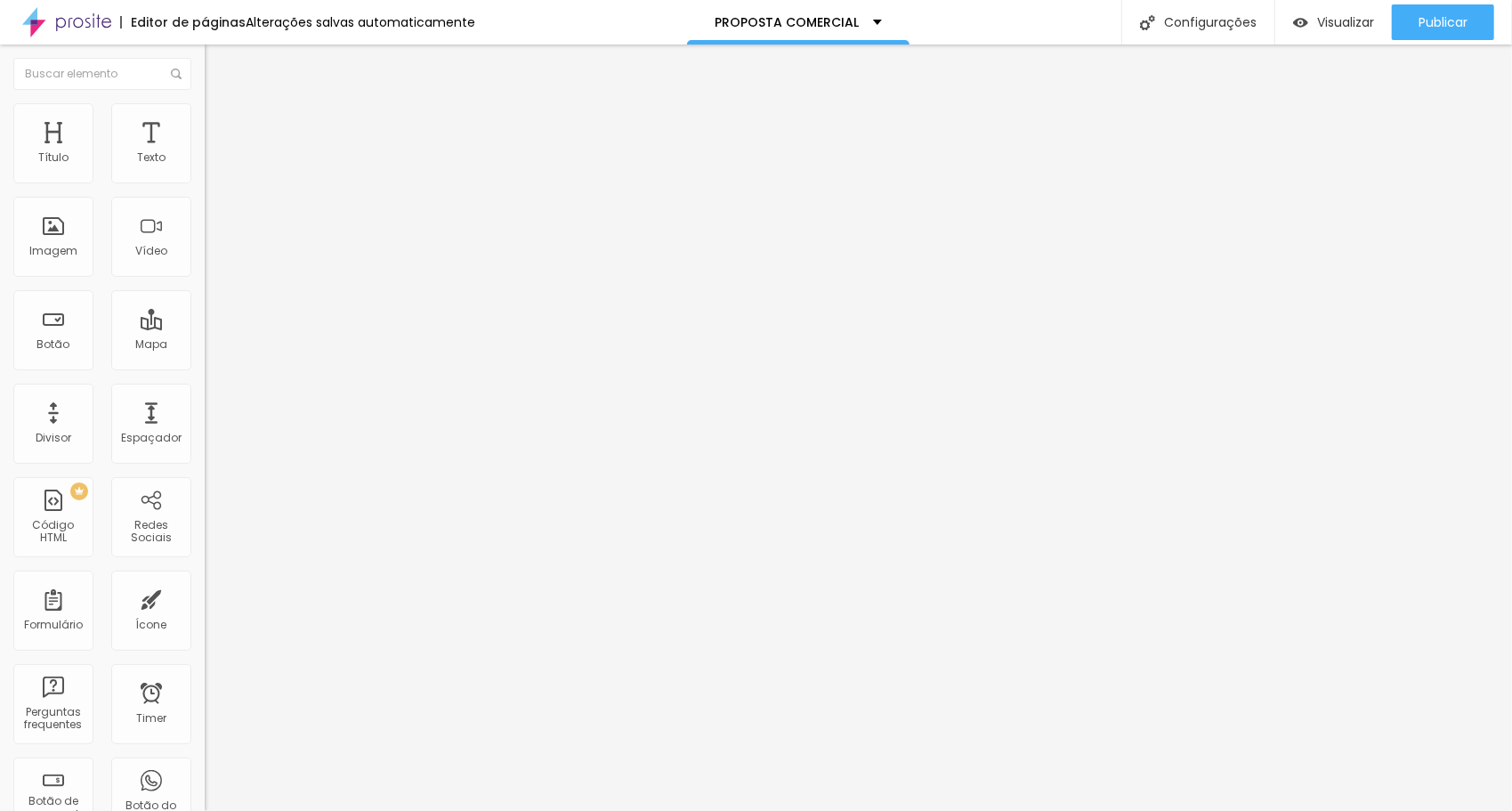
type input "6"
type input "7"
type input "8"
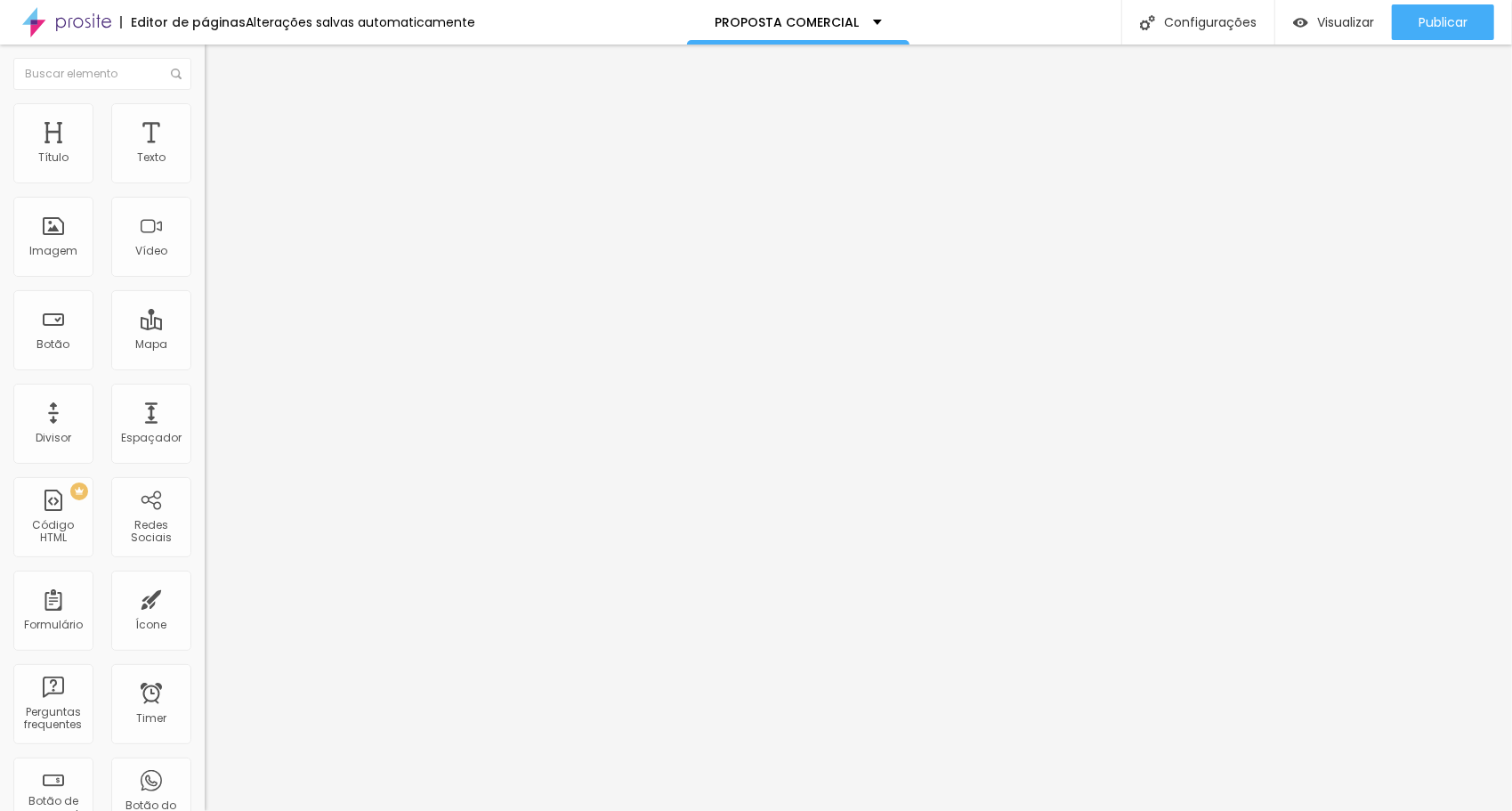
type input "9"
type input "10"
type input "11"
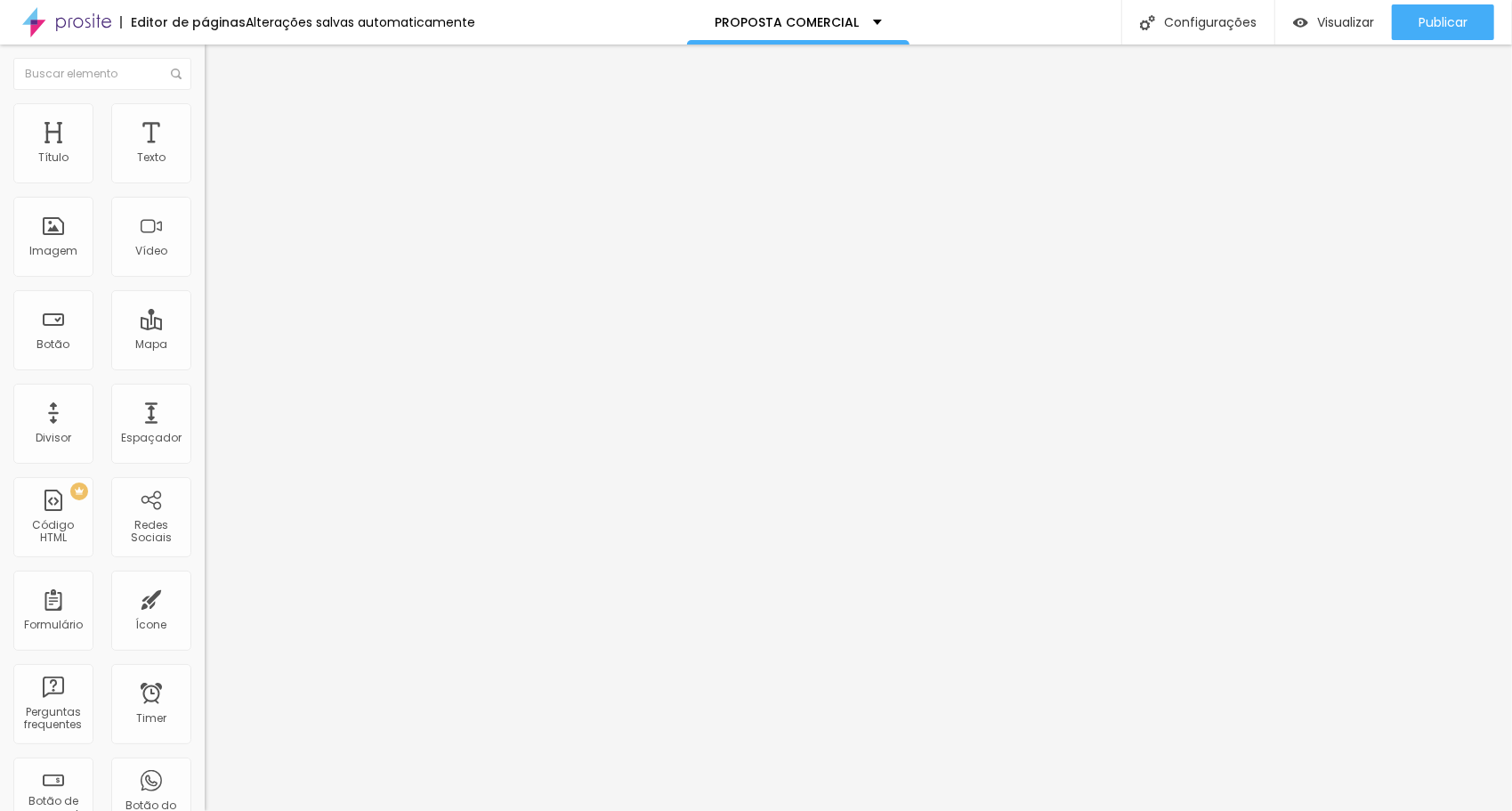
type input "11"
type input "12"
type input "13"
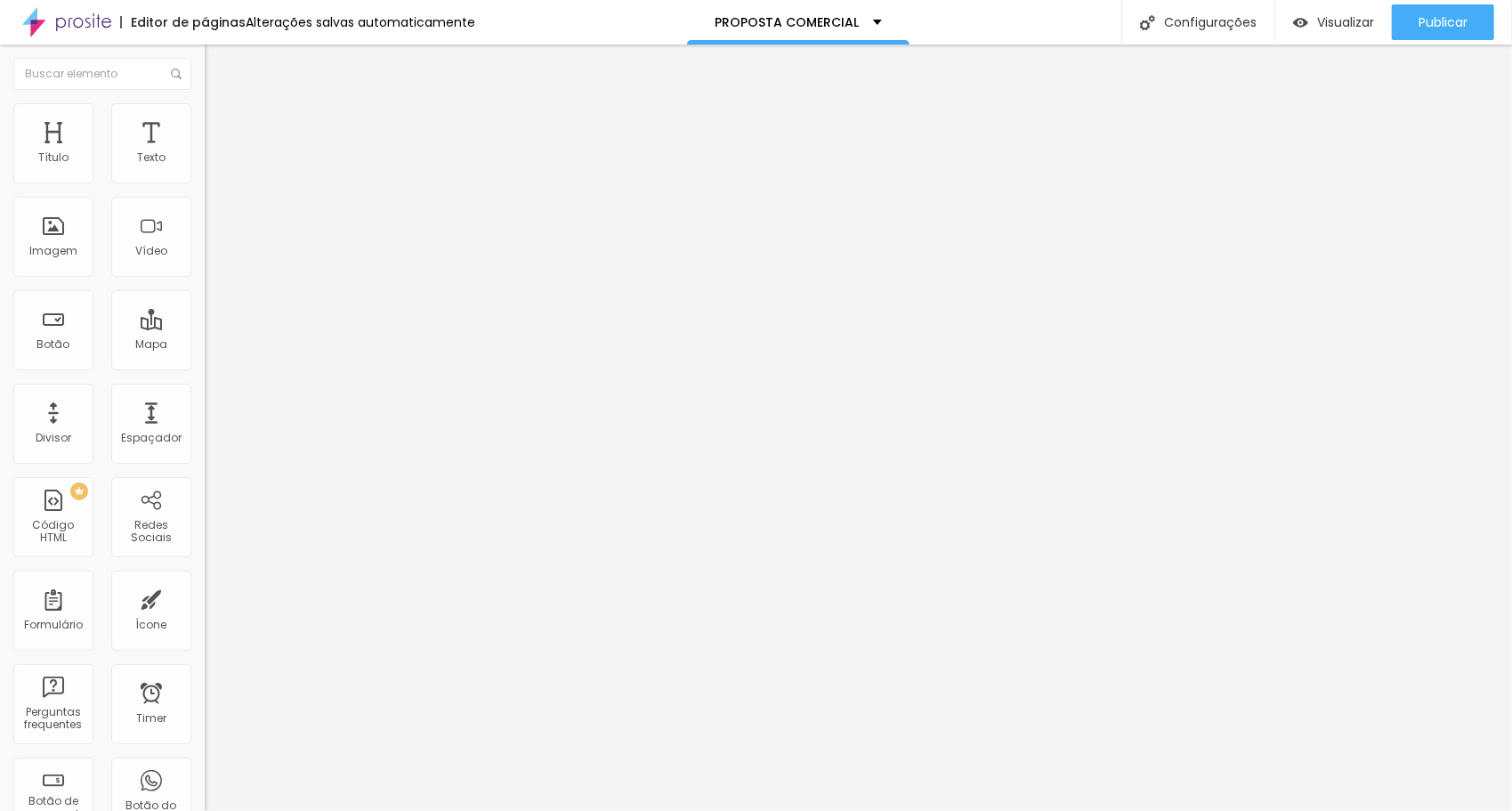
type input "14"
type input "16"
type input "17"
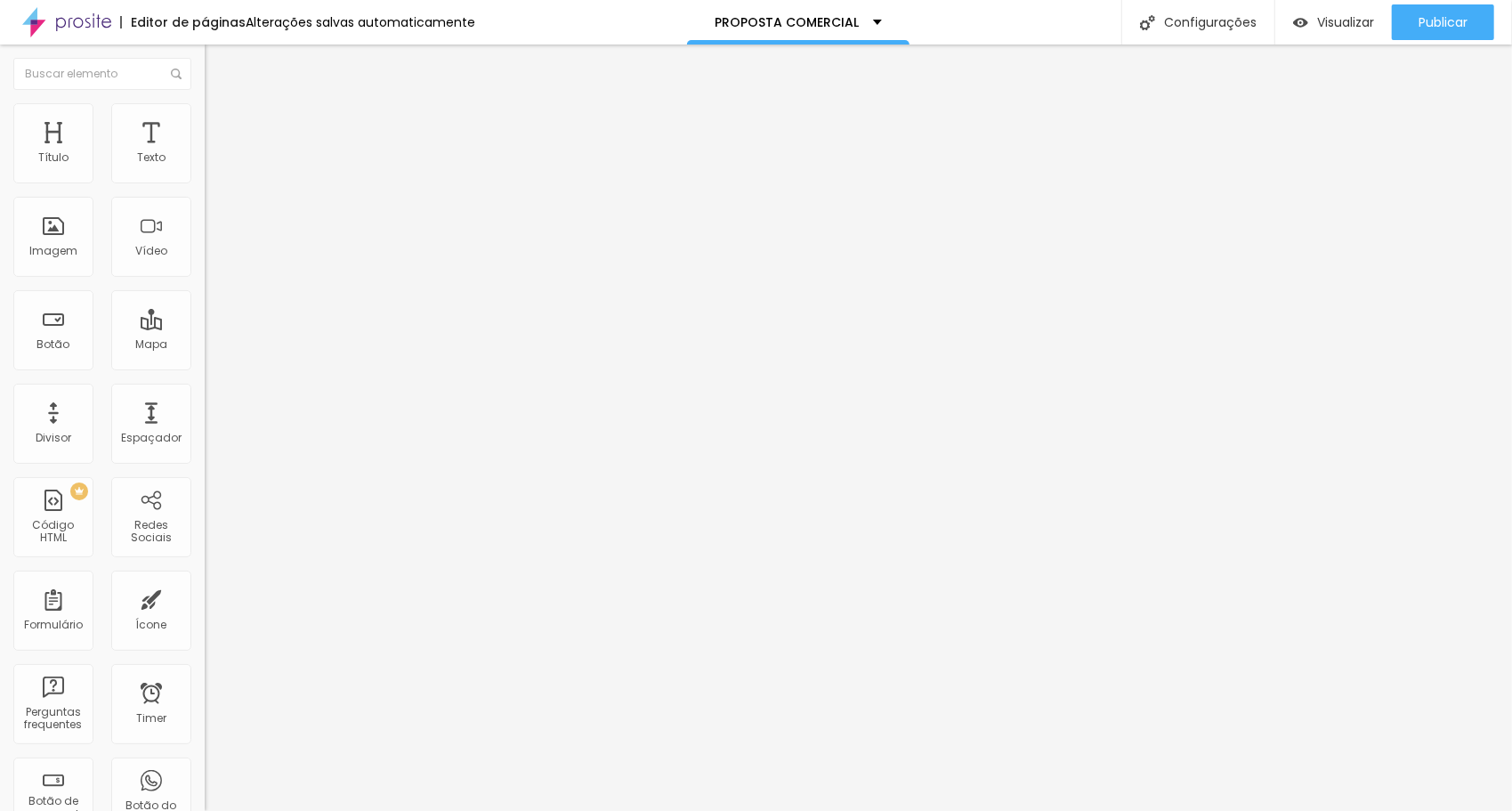
type input "17"
type input "18"
type input "19"
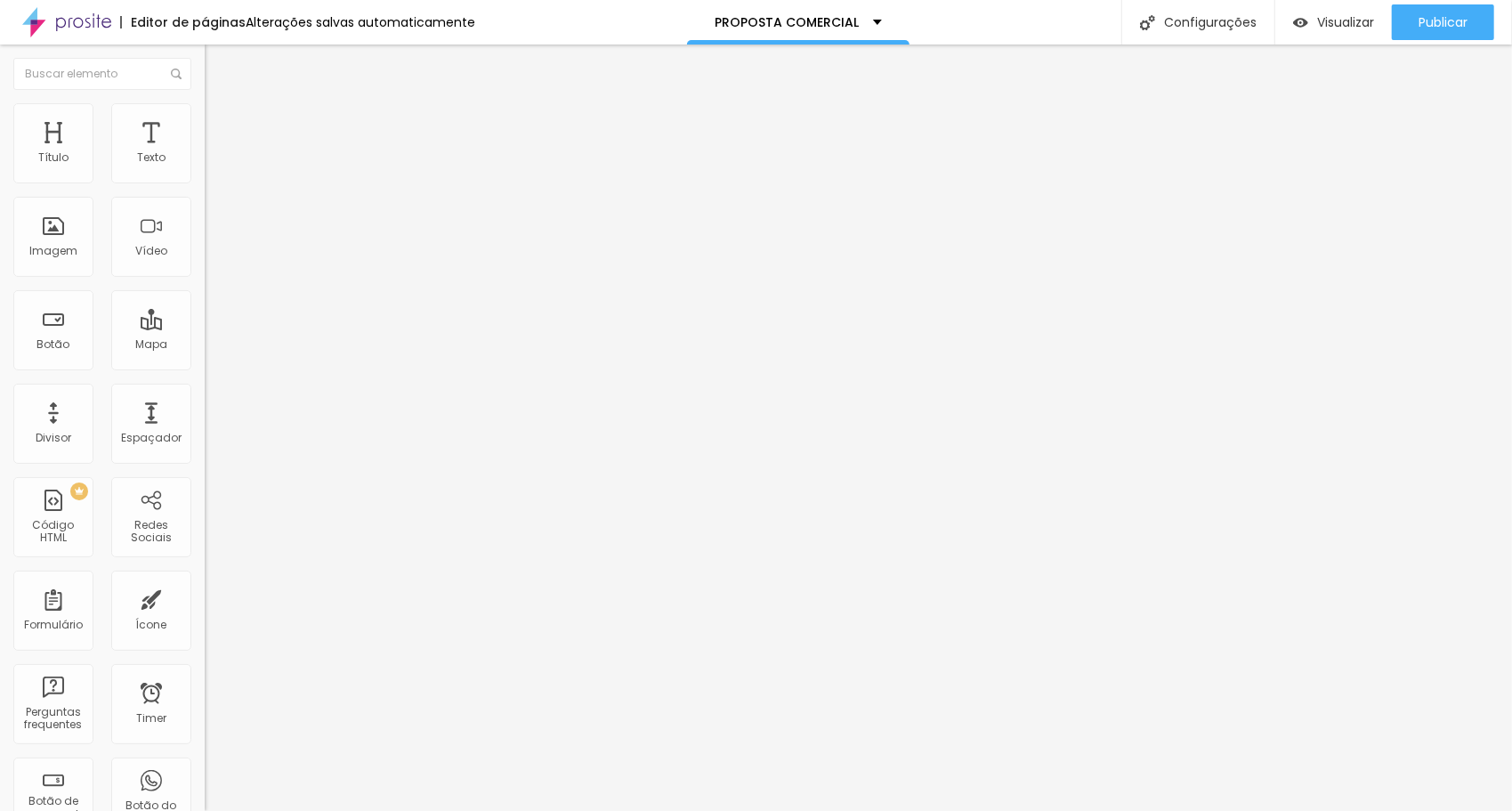
type input "20"
type input "21"
type input "22"
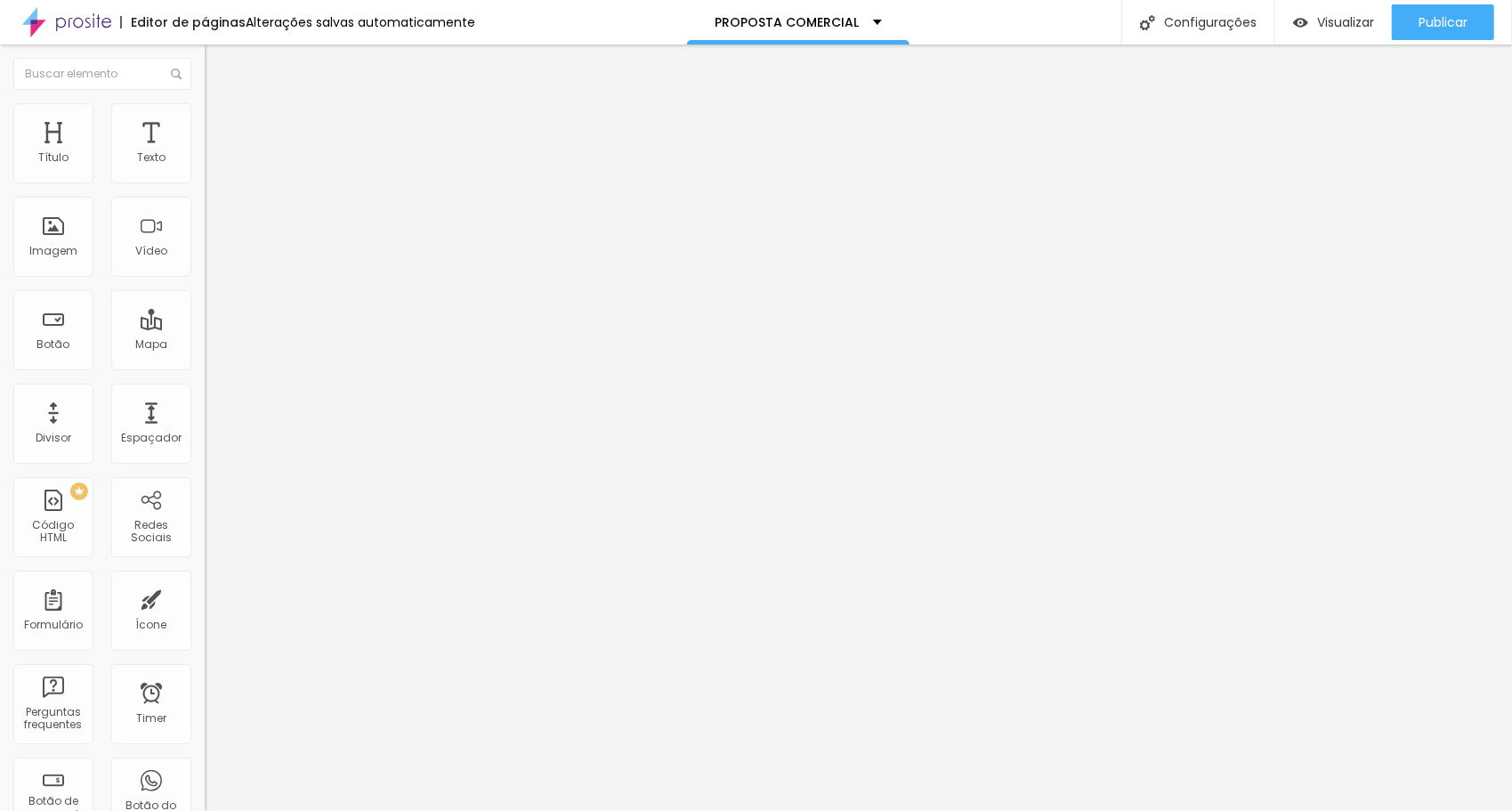
type input "22"
type input "23"
type input "24"
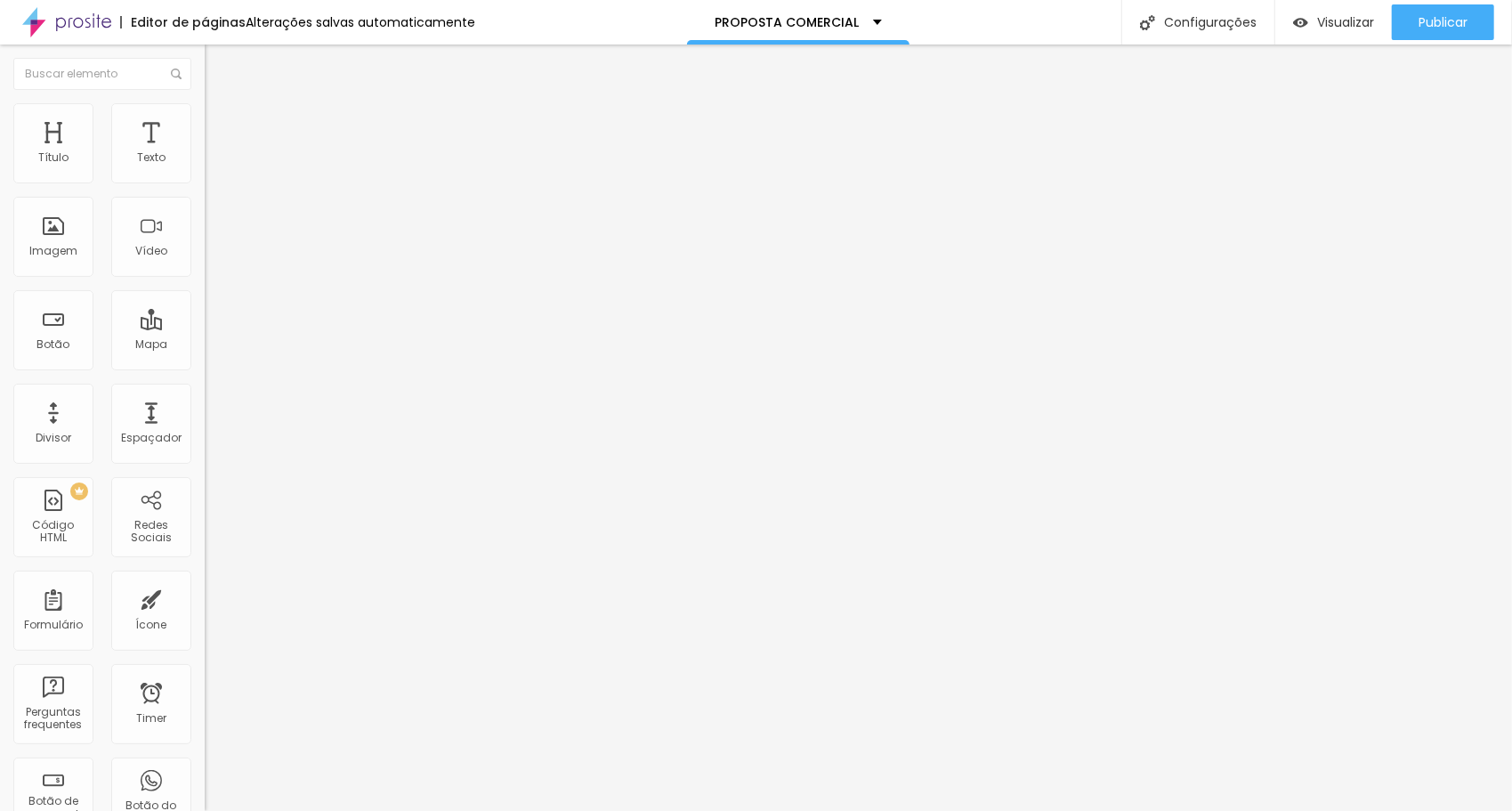
type input "25"
type input "26"
type input "27"
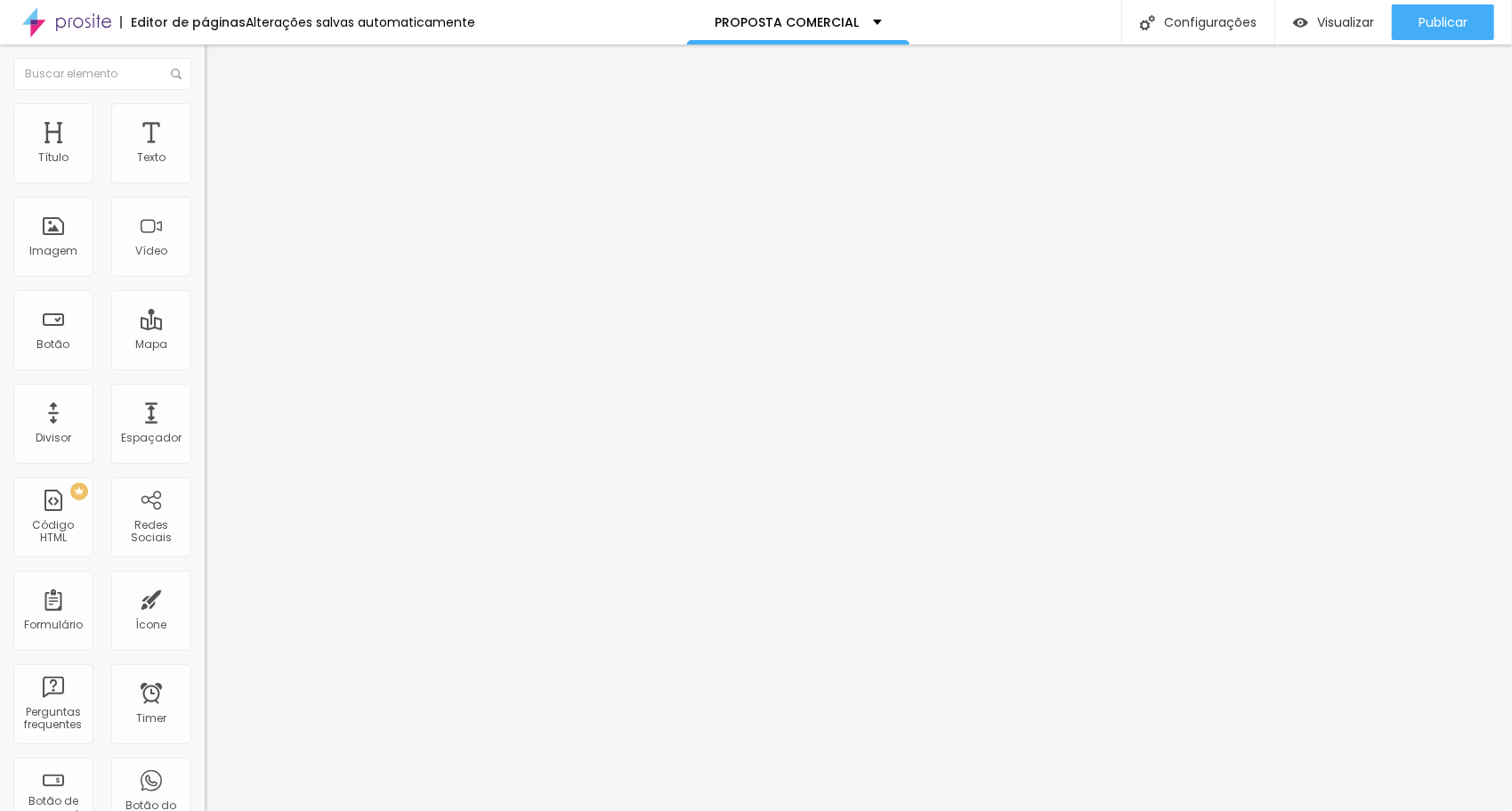
type input "27"
type input "28"
type input "29"
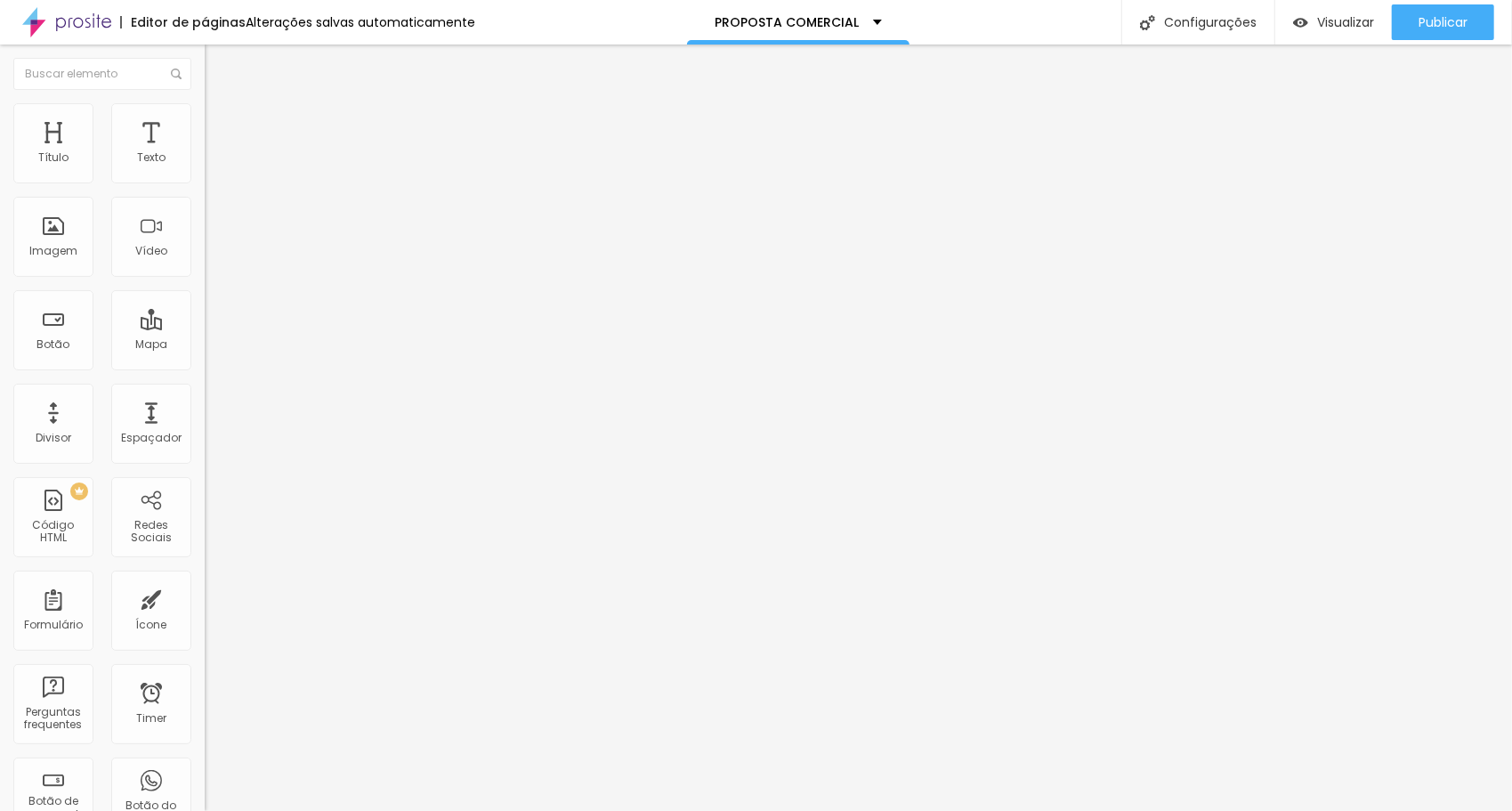
type input "30"
type input "31"
type input "32"
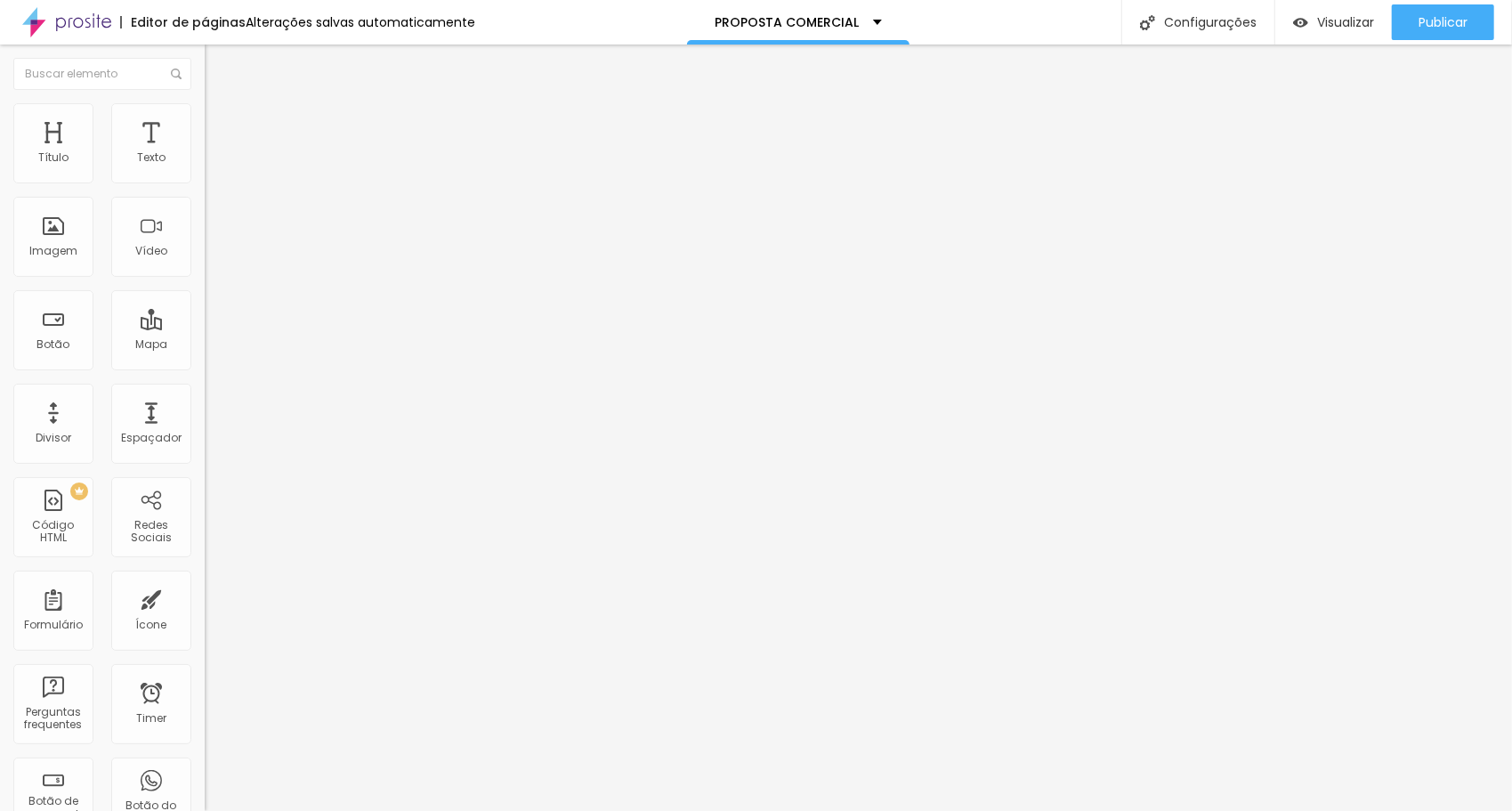
type input "32"
type input "33"
type input "34"
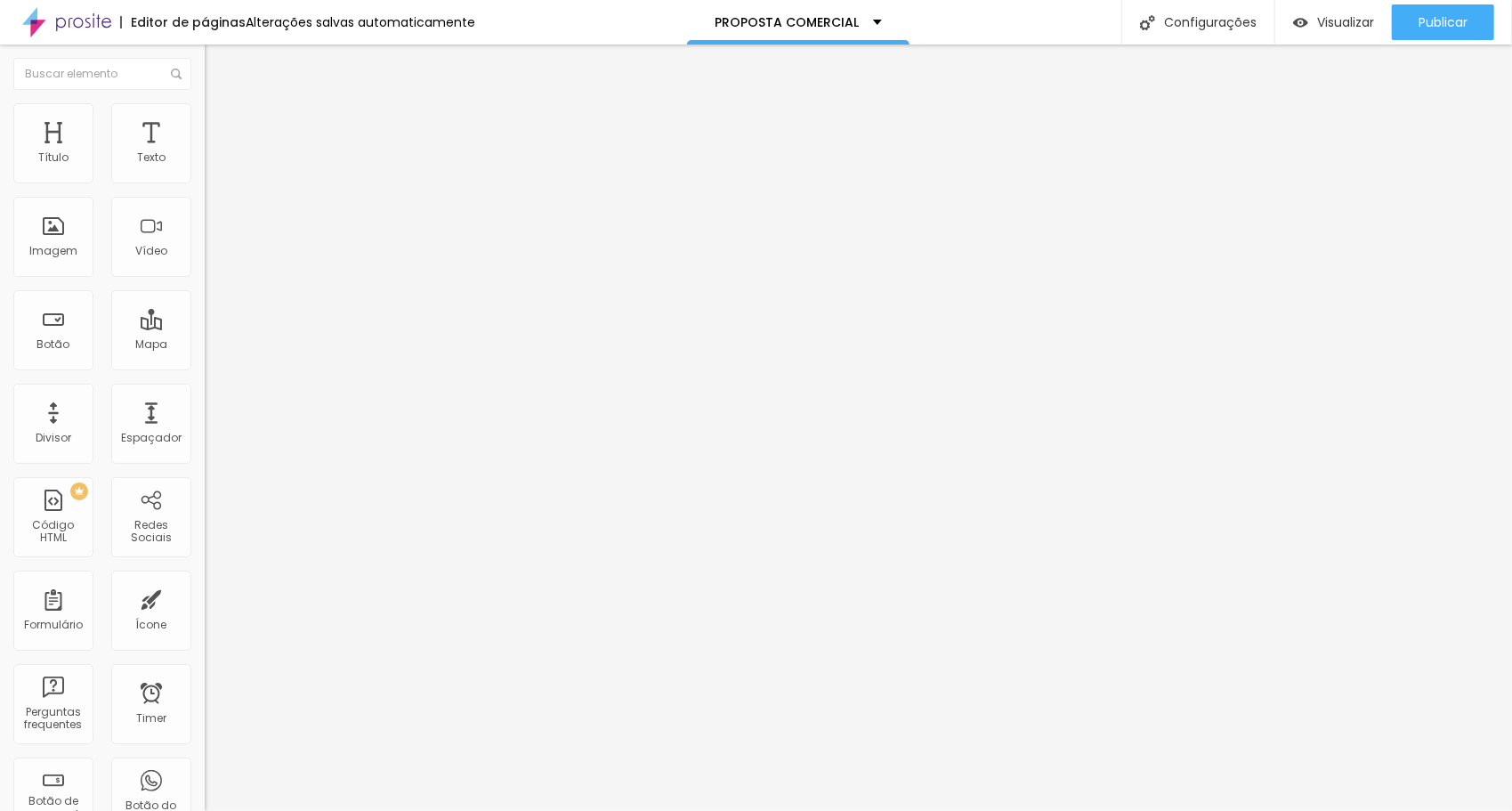
type input "35"
type input "36"
type input "38"
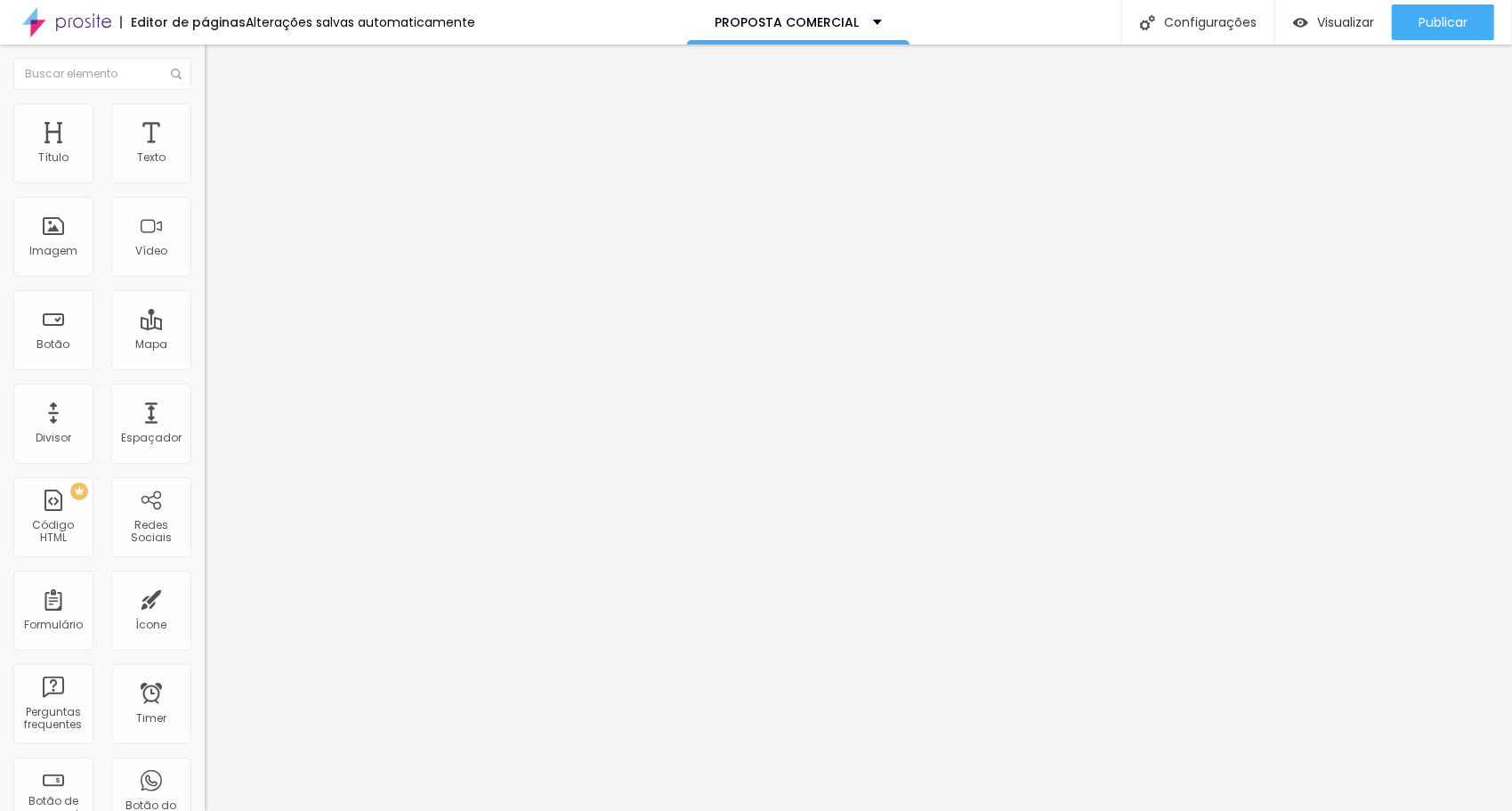
type input "38"
type input "39"
type input "40"
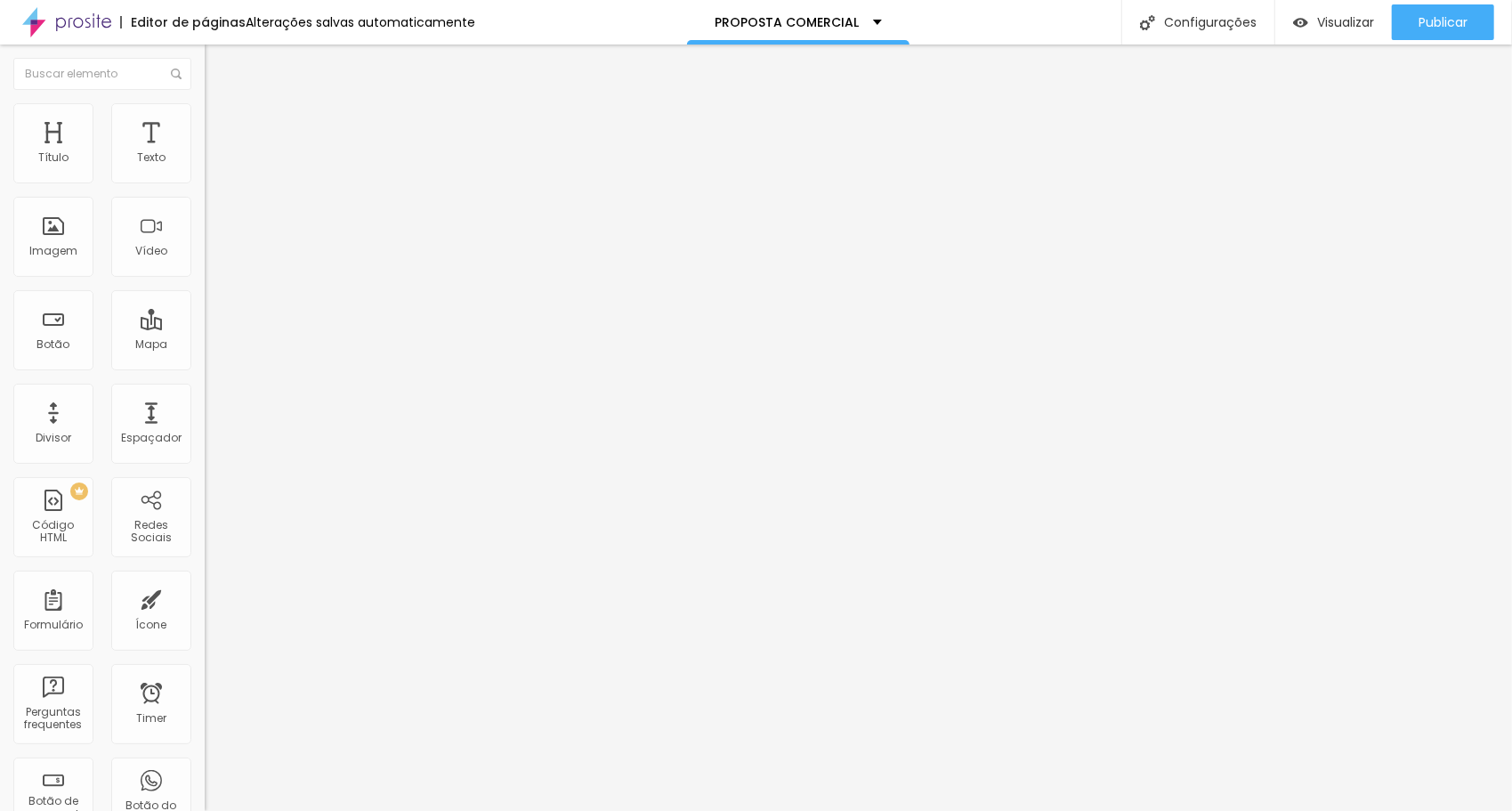
type input "41"
type input "42"
type input "43"
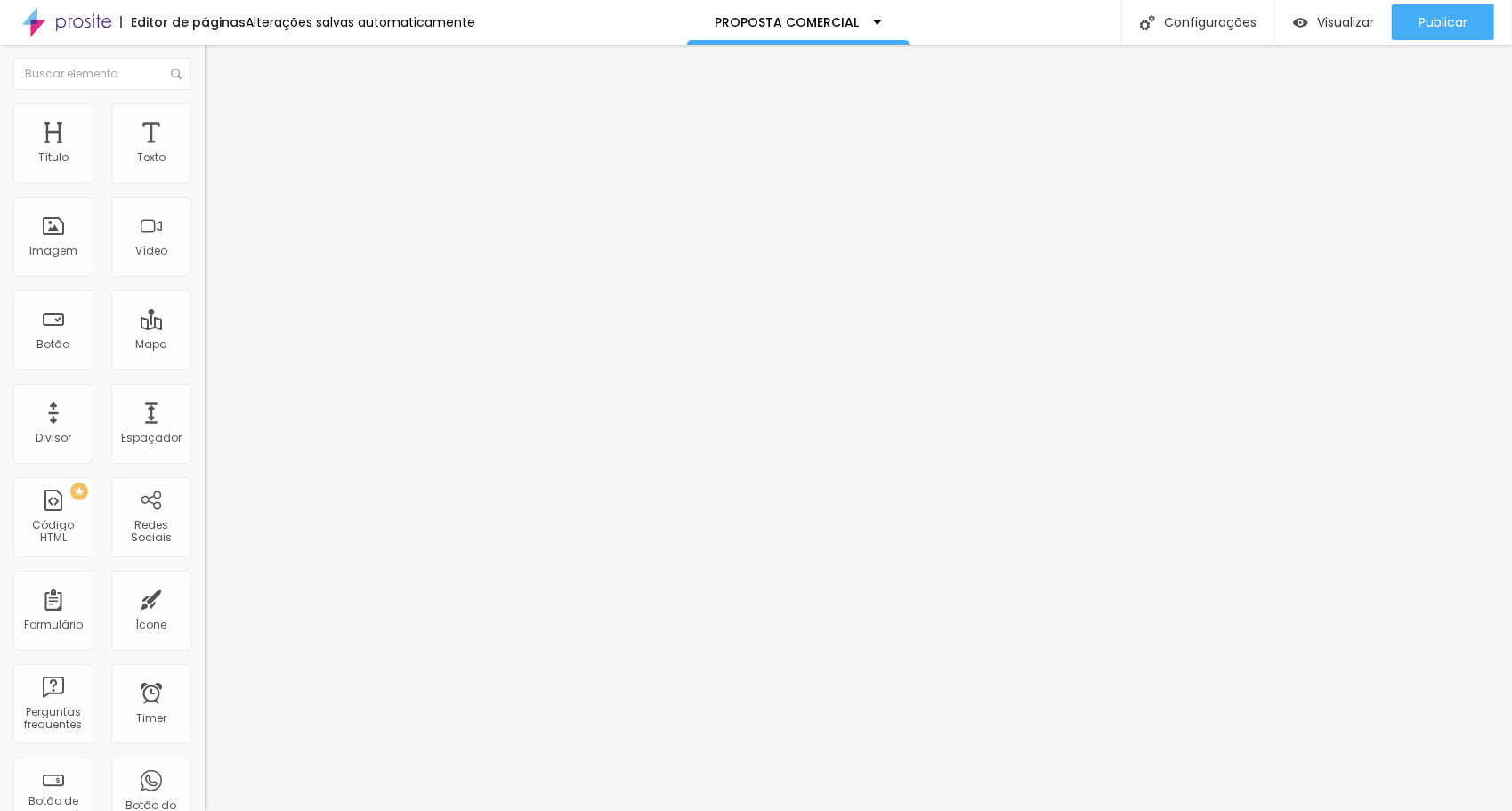
type input "43"
type input "42"
type input "41"
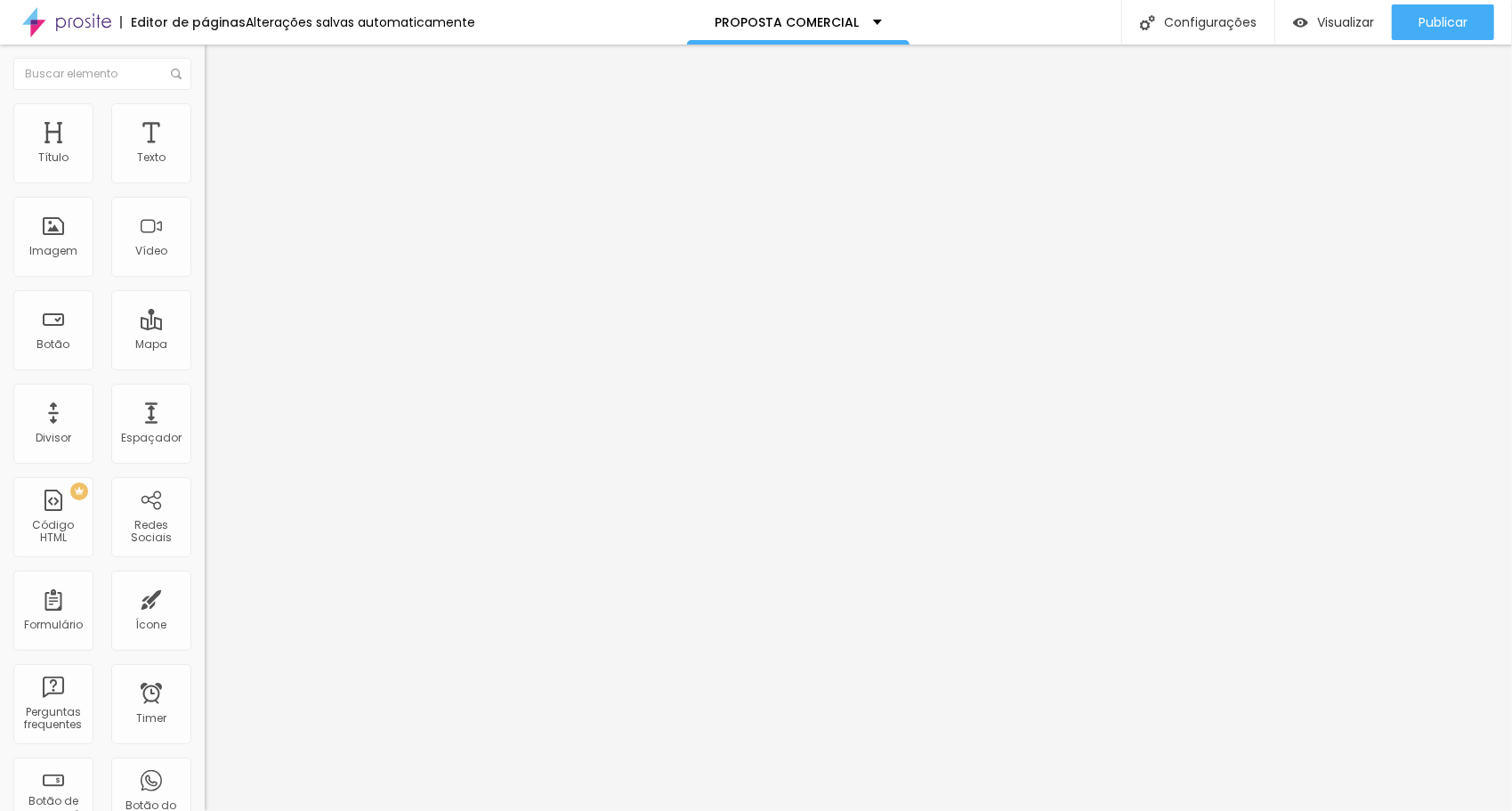
type input "40"
type input "39"
type input "38"
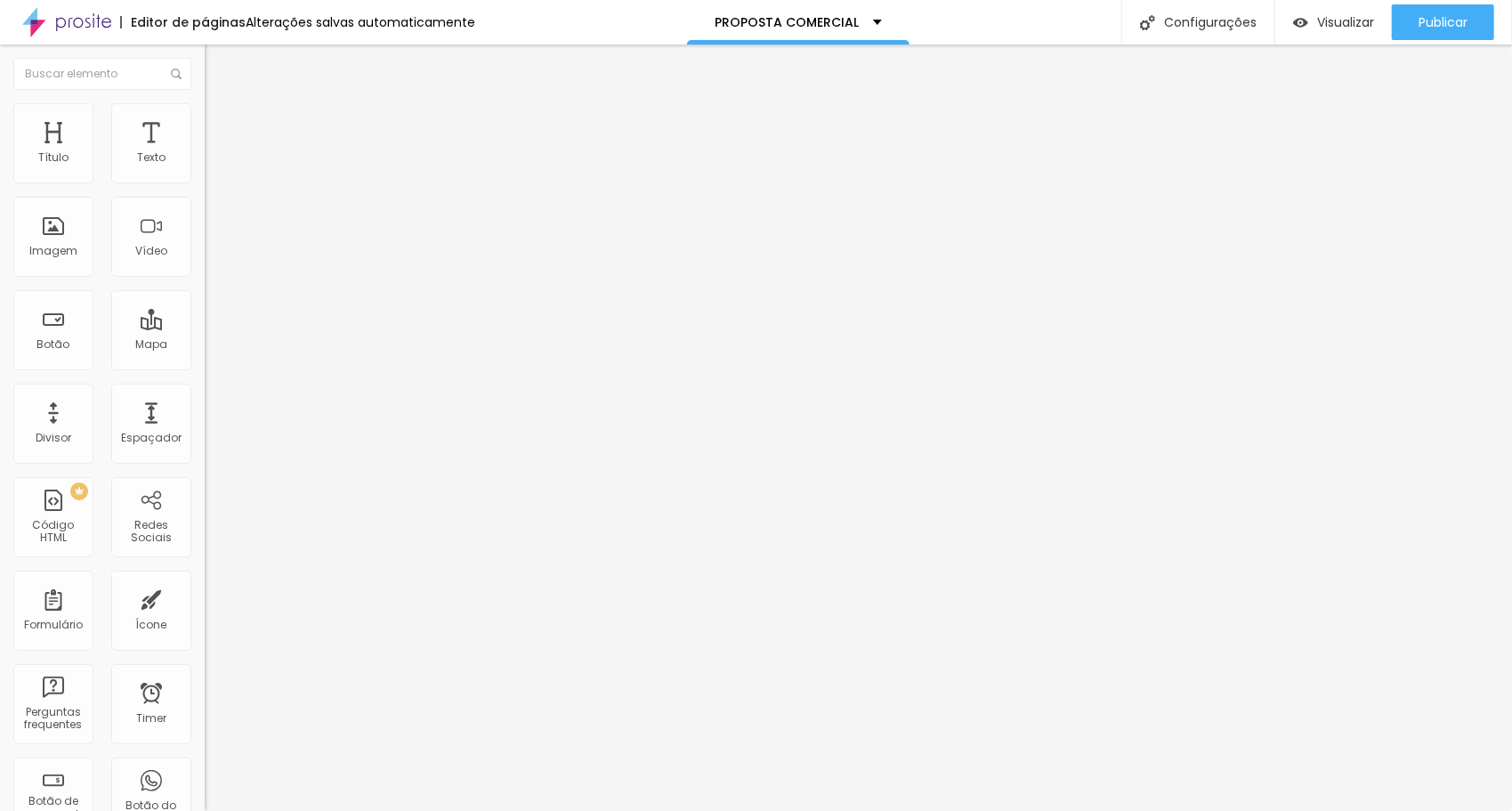
type input "38"
type input "36"
type input "35"
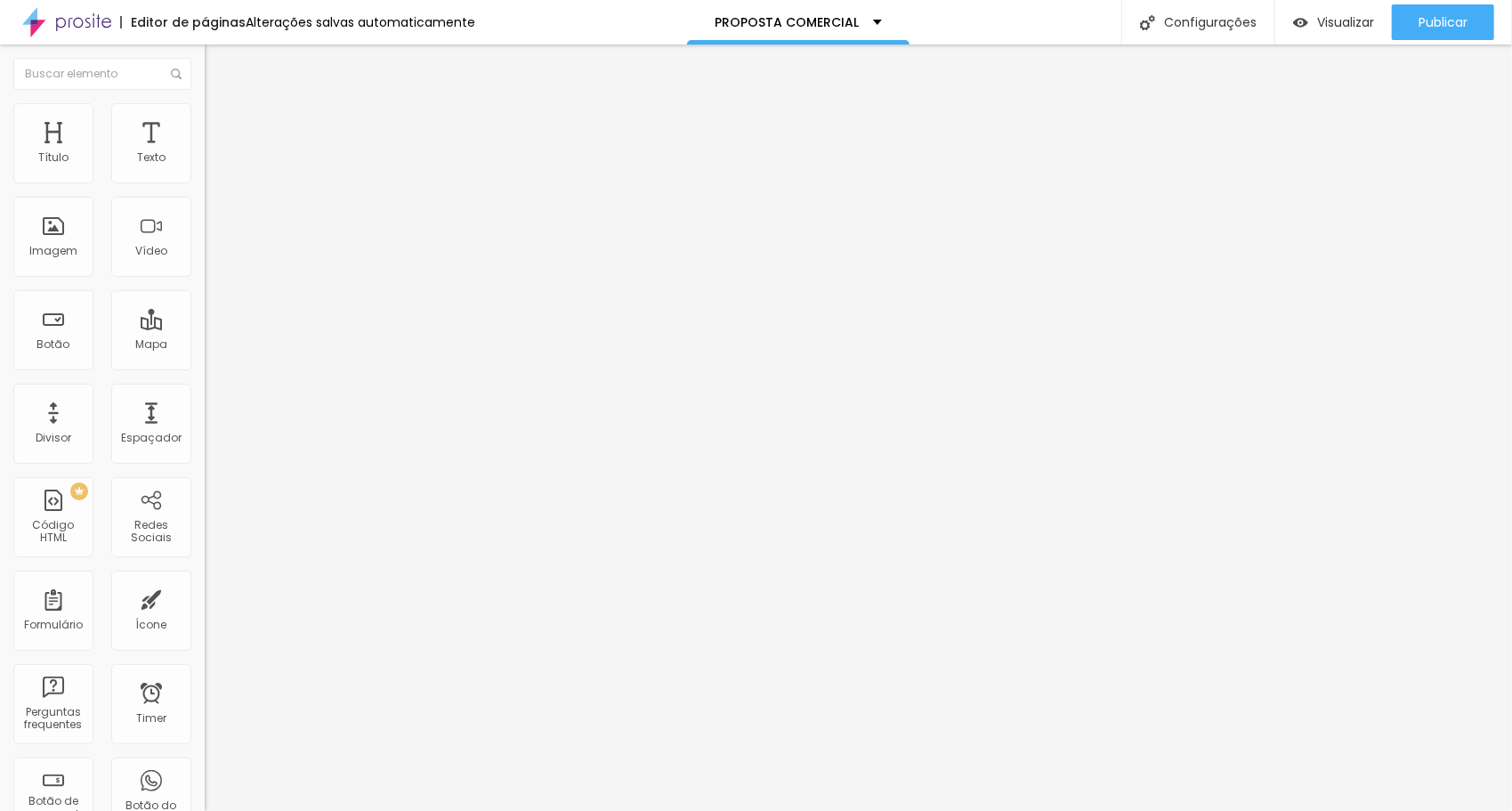
type input "34"
type input "33"
type input "30"
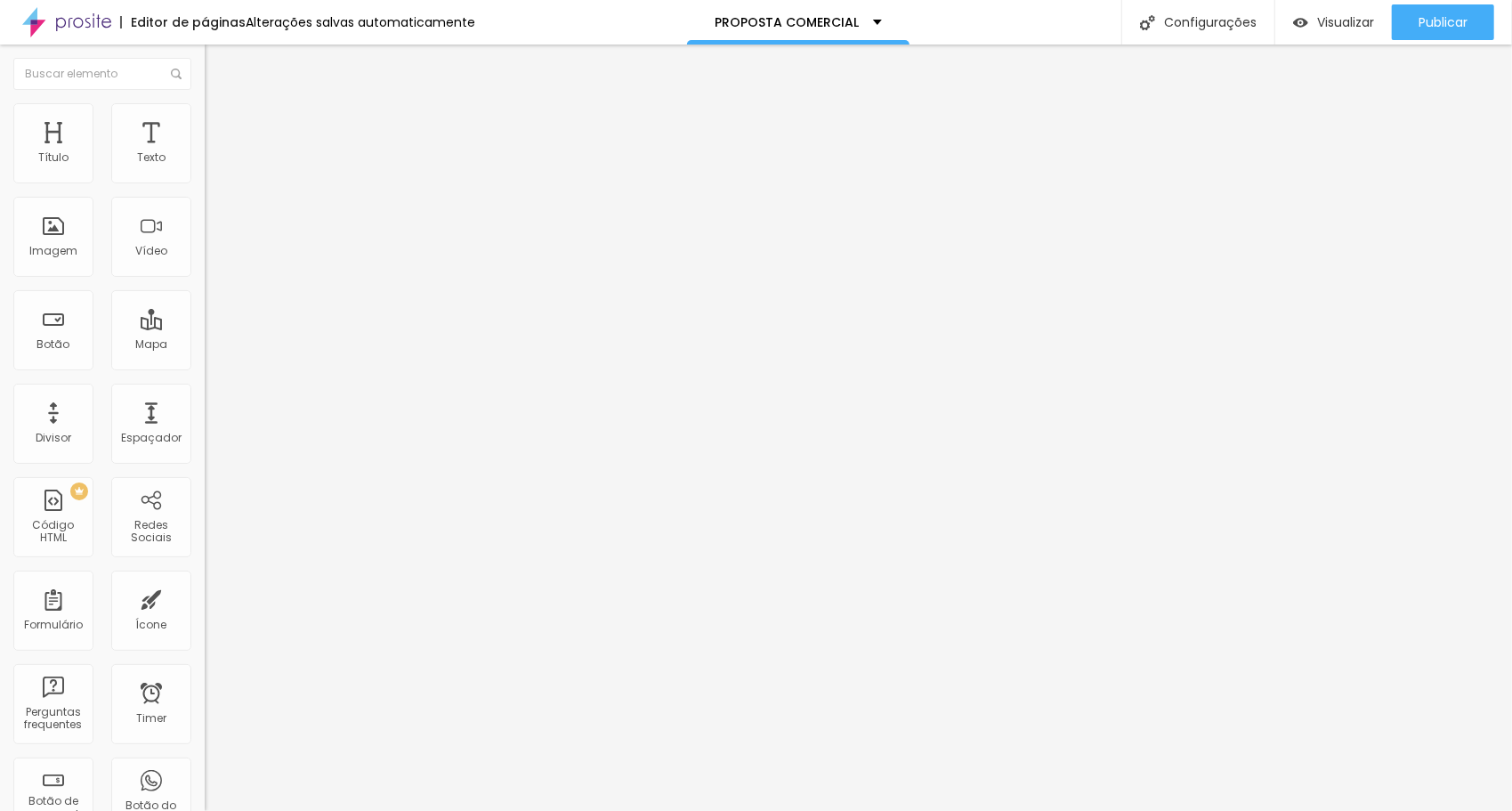
type input "30"
type input "28"
drag, startPoint x: 39, startPoint y: 208, endPoint x: 42, endPoint y: 196, distance: 12.4
click at [204, 580] on input "range" at bounding box center [261, 587] width 115 height 14
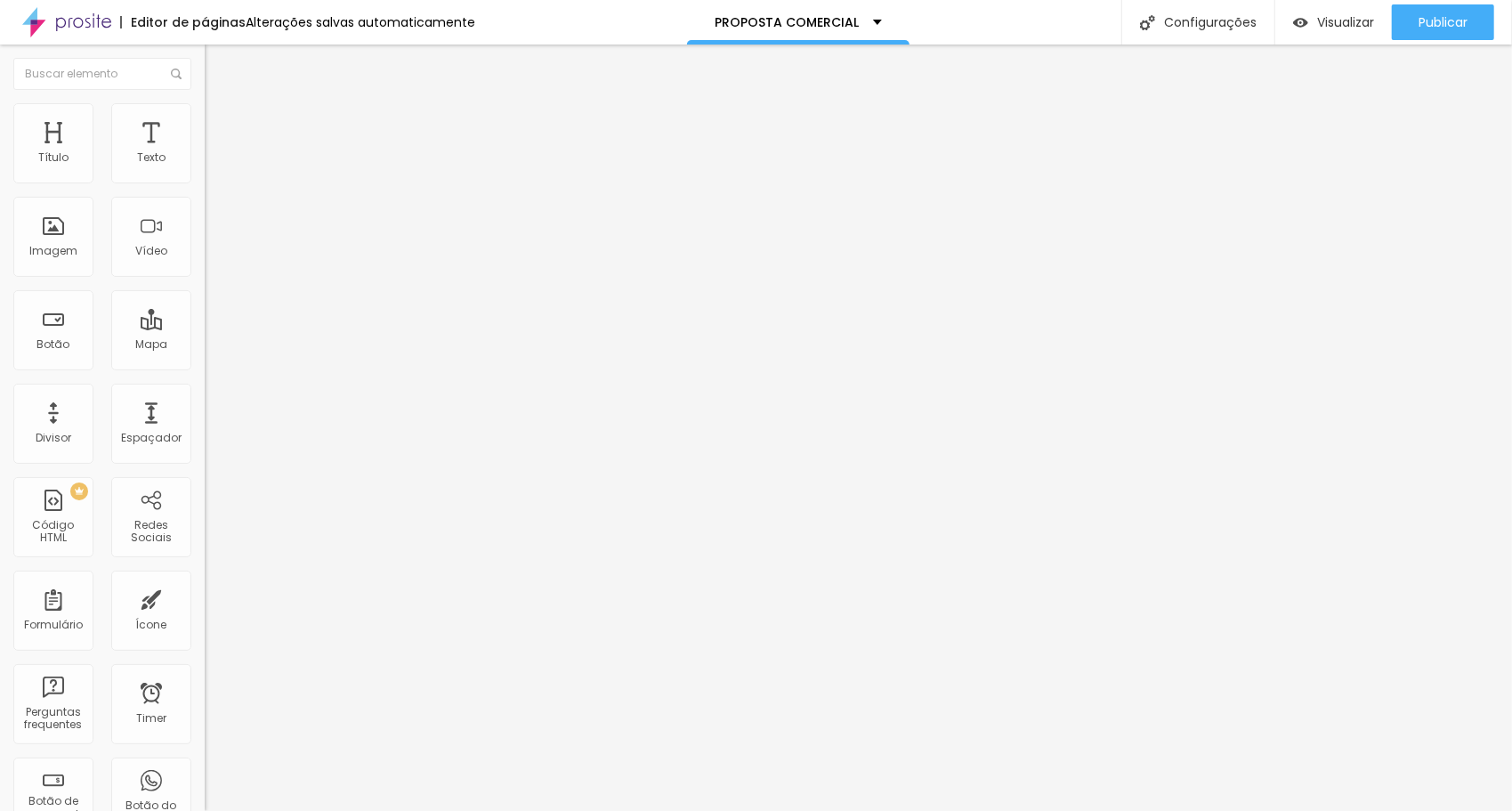
drag, startPoint x: 39, startPoint y: 173, endPoint x: 8, endPoint y: 168, distance: 31.4
click at [204, 327] on input "range" at bounding box center [261, 334] width 115 height 14
click at [204, 103] on li "Conteúdo" at bounding box center [307, 94] width 204 height 18
click at [204, 153] on img at bounding box center [209, 147] width 11 height 11
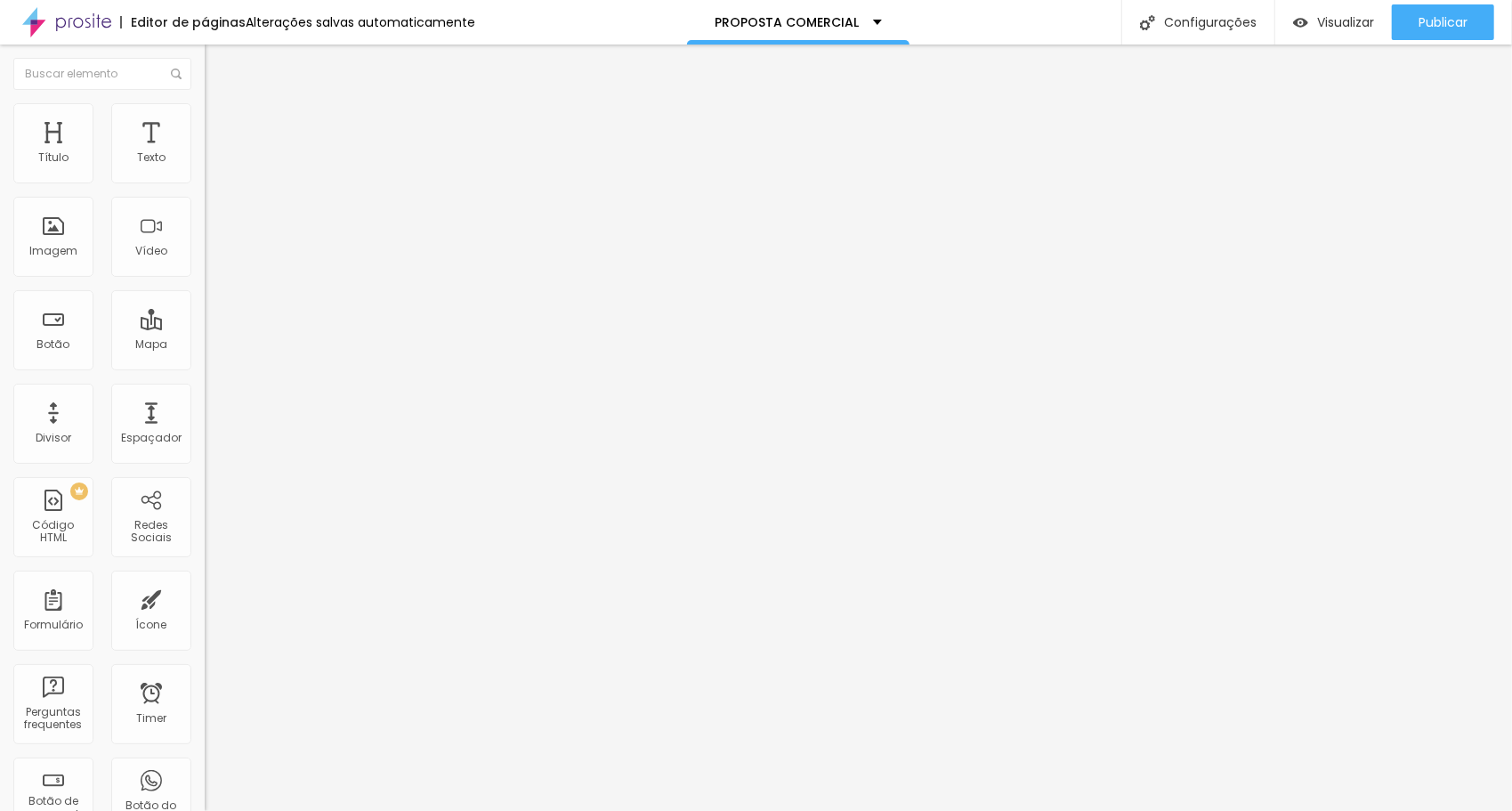
scroll to position [138, 0]
click at [204, 155] on div "854 caracteres" at bounding box center [307, 144] width 204 height 24
click at [204, 153] on img at bounding box center [209, 147] width 11 height 11
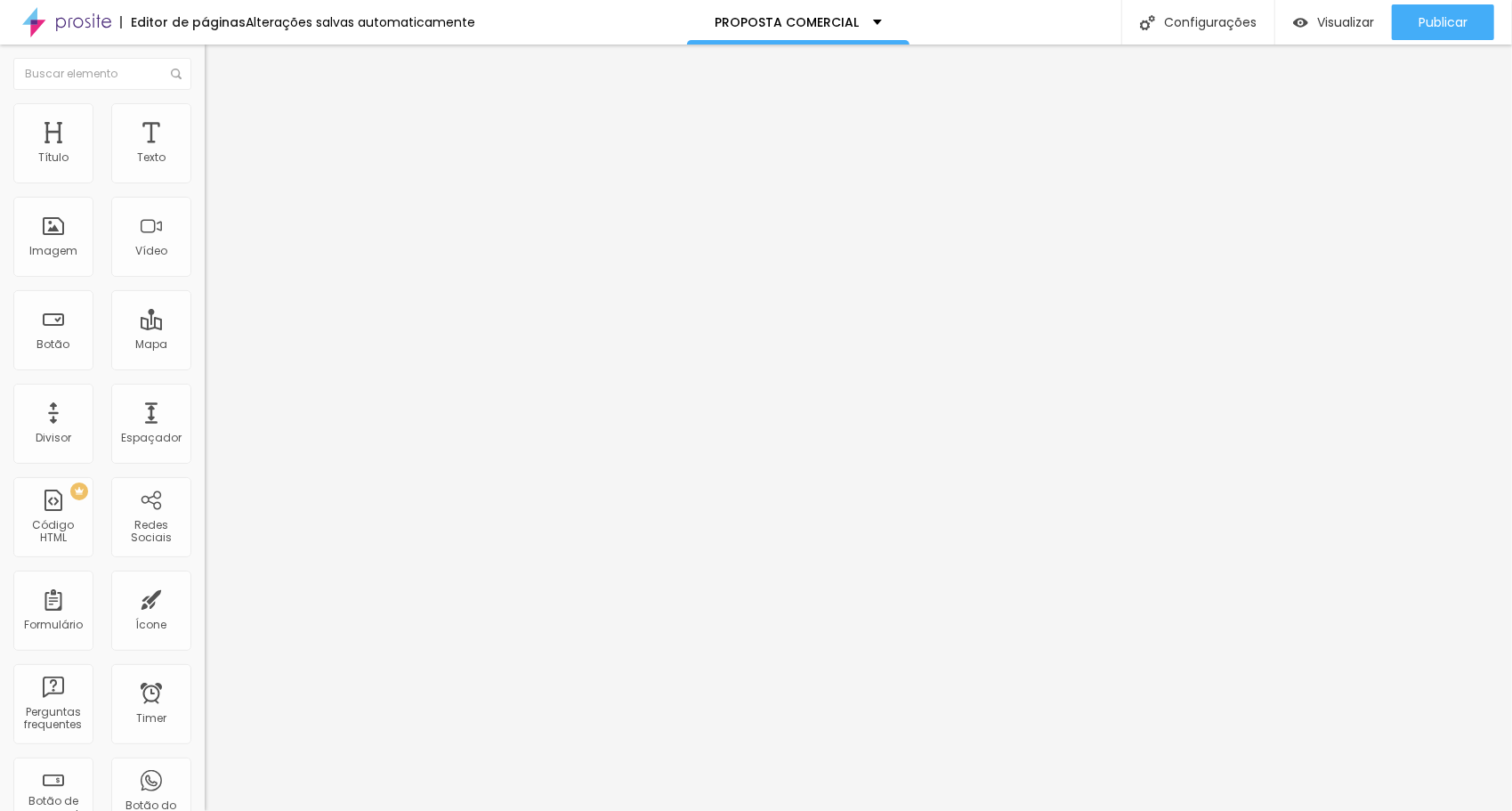
scroll to position [160, 0]
click at [204, 155] on div "Código HTML 858 caracteres PROPOSTA 09 e 10/Outubro - IGUASSU VALLEY </ a > < b…" at bounding box center [307, 138] width 204 height 33
click at [204, 153] on img at bounding box center [209, 147] width 11 height 11
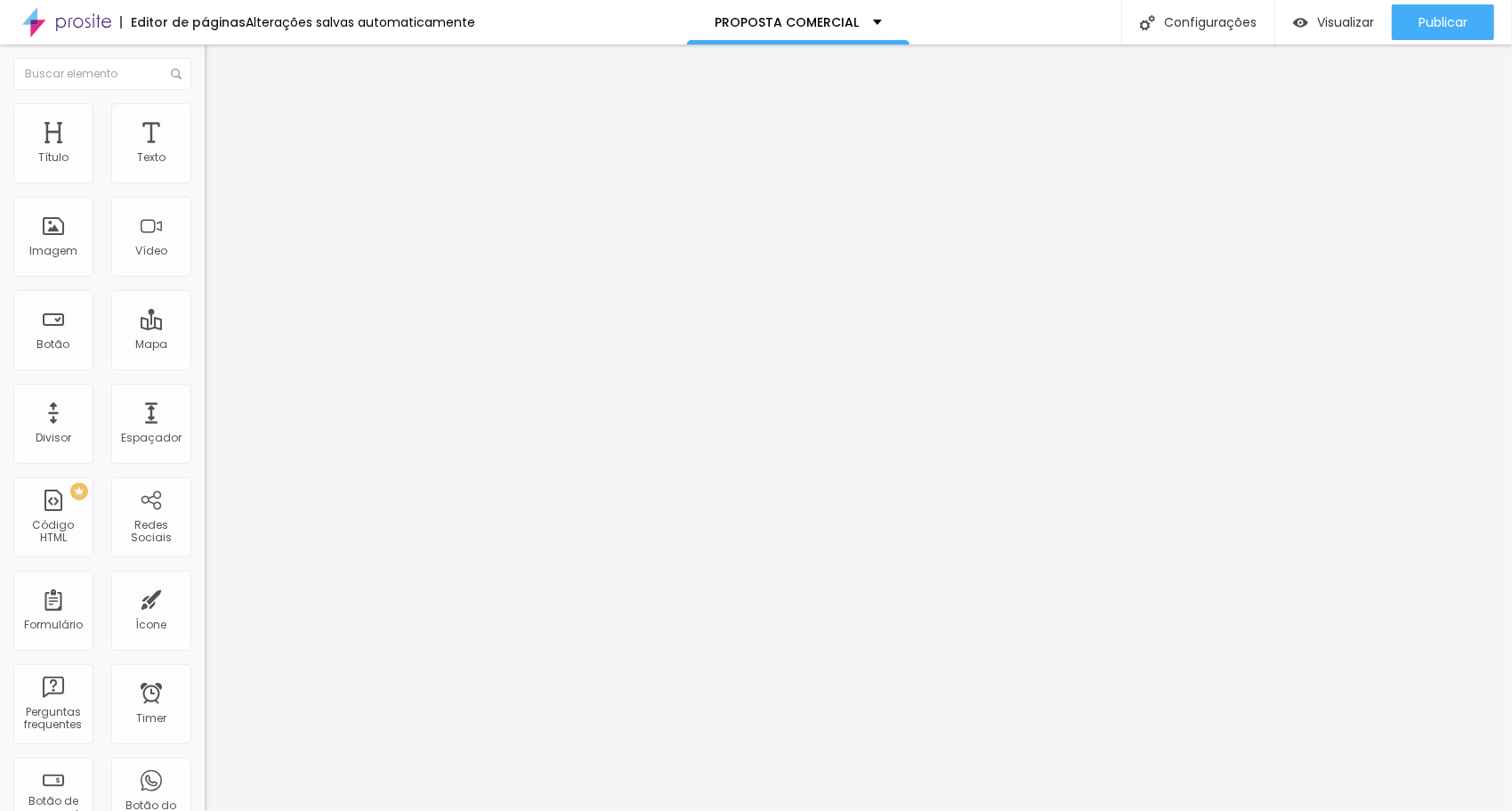
scroll to position [125, 0]
click at [204, 107] on img at bounding box center [212, 111] width 16 height 16
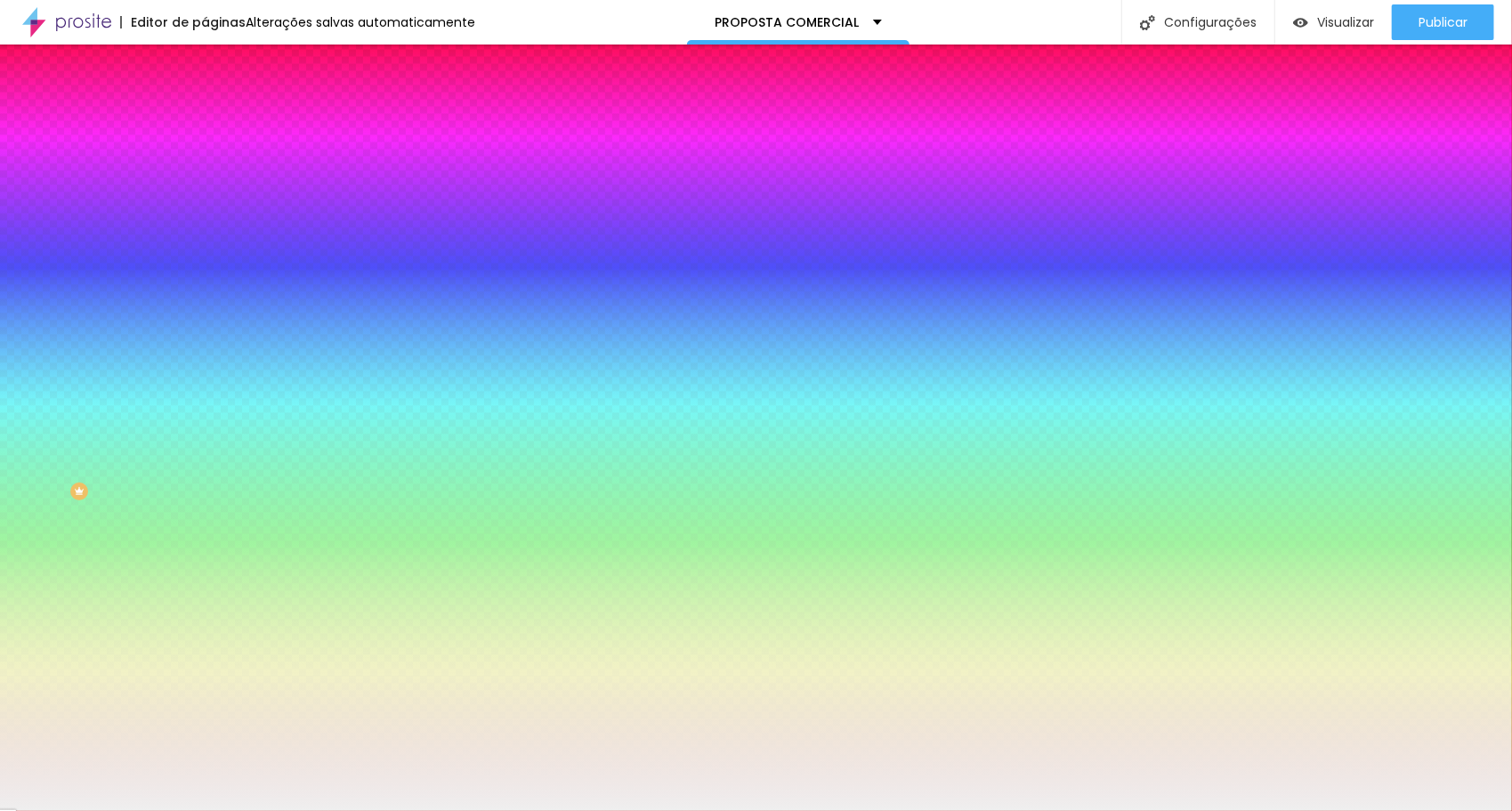
click at [204, 170] on div at bounding box center [307, 170] width 204 height 0
drag, startPoint x: 70, startPoint y: 284, endPoint x: 0, endPoint y: 371, distance: 111.7
click at [0, 371] on html "Editor de páginas Alterações salvas automaticamente PROPOSTA COMERCIAL Configur…" at bounding box center [756, 405] width 1512 height 811
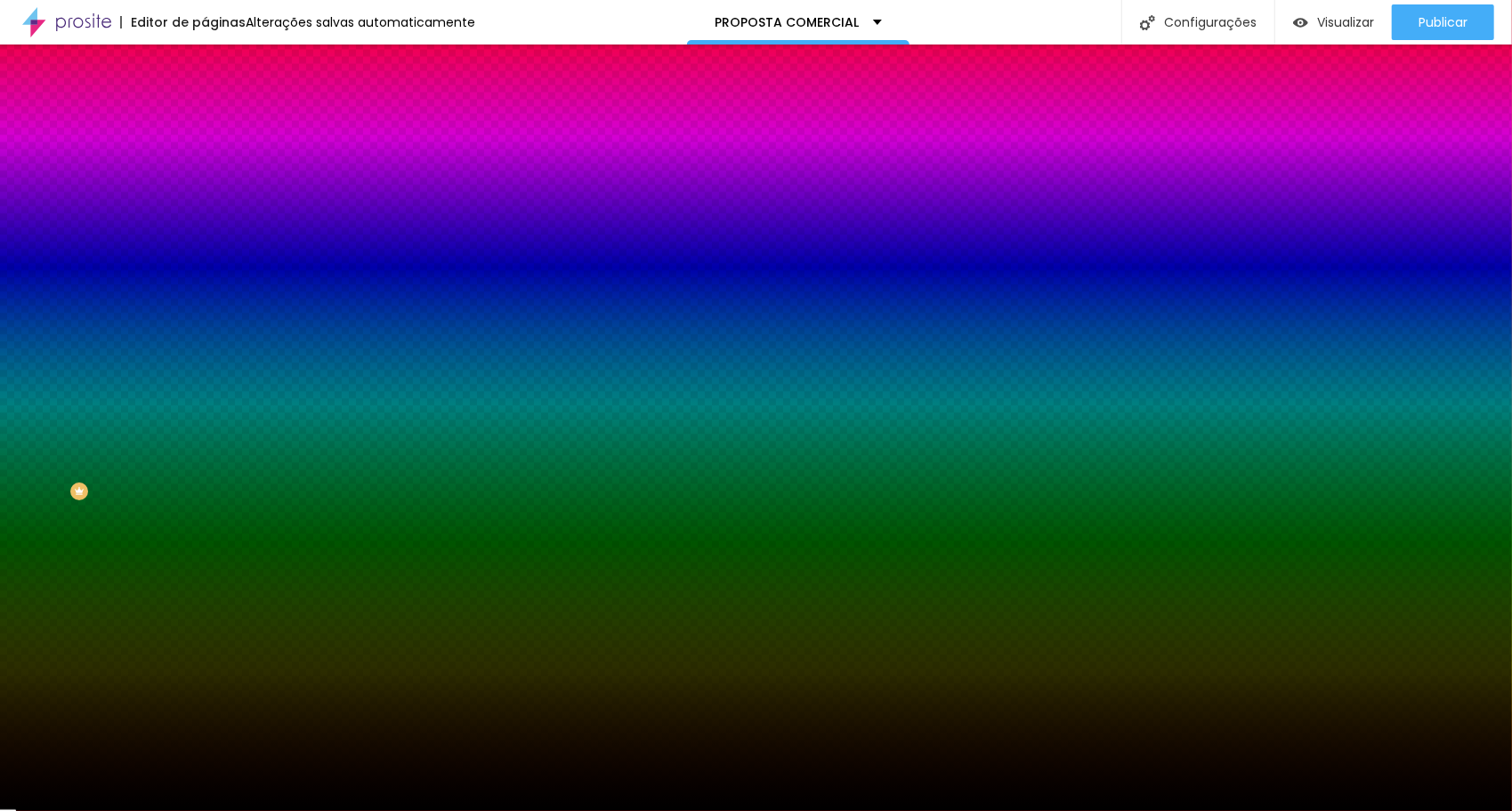
click at [204, 170] on div at bounding box center [307, 170] width 204 height 0
drag, startPoint x: 178, startPoint y: 324, endPoint x: 171, endPoint y: 364, distance: 40.6
click at [204, 360] on div "Editar Coluna Conteúdo Estilo Avançado Cor de fundo Voltar ao padrão #000000 So…" at bounding box center [307, 428] width 204 height 767
click at [204, 426] on div "Editar Coluna Conteúdo Estilo Avançado Cor de fundo Voltar ao padrão #000000 So…" at bounding box center [307, 428] width 204 height 767
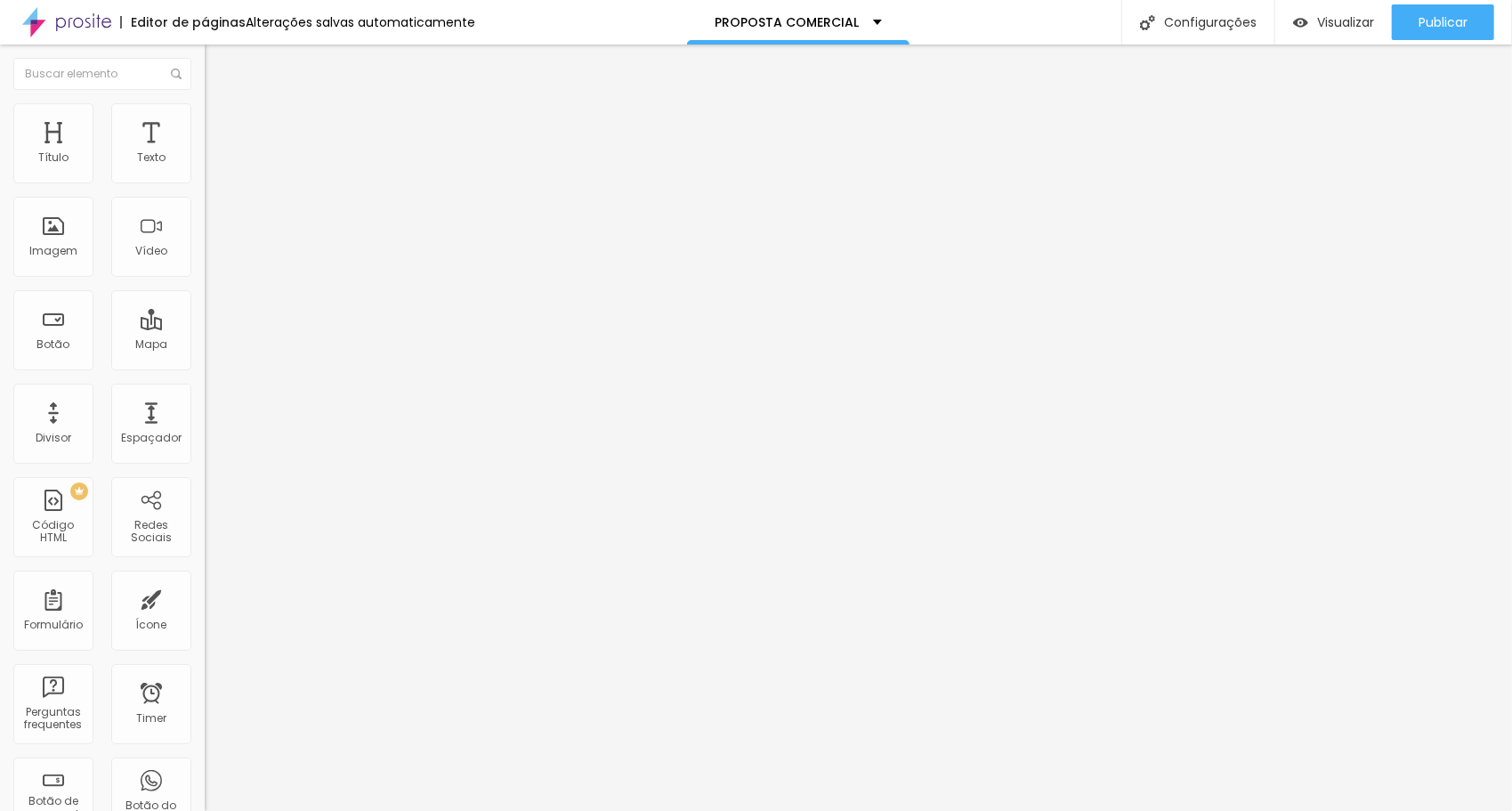
click at [204, 116] on li "Avançado" at bounding box center [307, 112] width 204 height 18
click at [1343, 24] on span "Visualizar" at bounding box center [1346, 22] width 57 height 14
